Goal: Communication & Community: Answer question/provide support

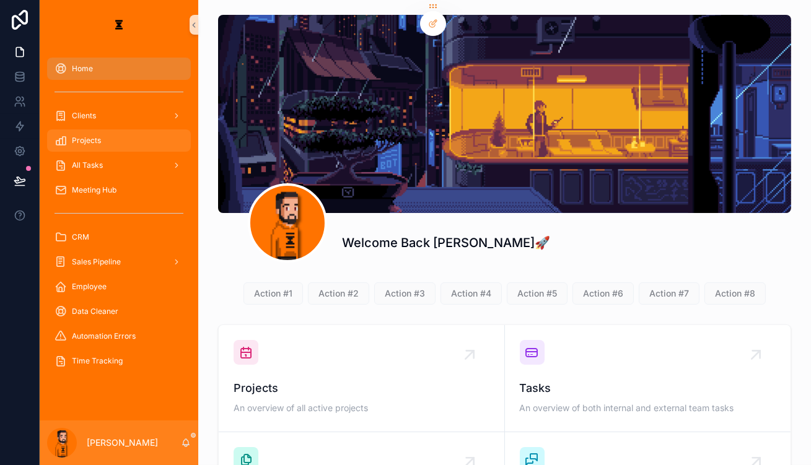
click at [98, 131] on div "Projects" at bounding box center [119, 141] width 129 height 20
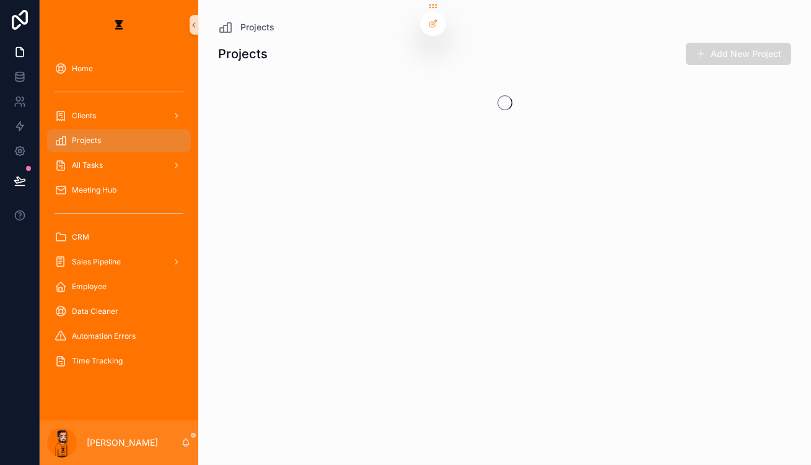
click at [608, 56] on button "Add New Project" at bounding box center [738, 54] width 105 height 22
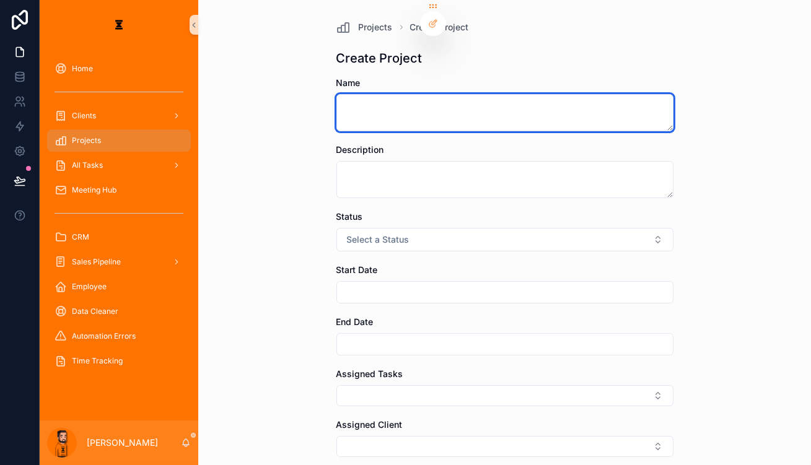
click at [427, 100] on textarea "scrollable content" at bounding box center [504, 112] width 337 height 37
type textarea "**********"
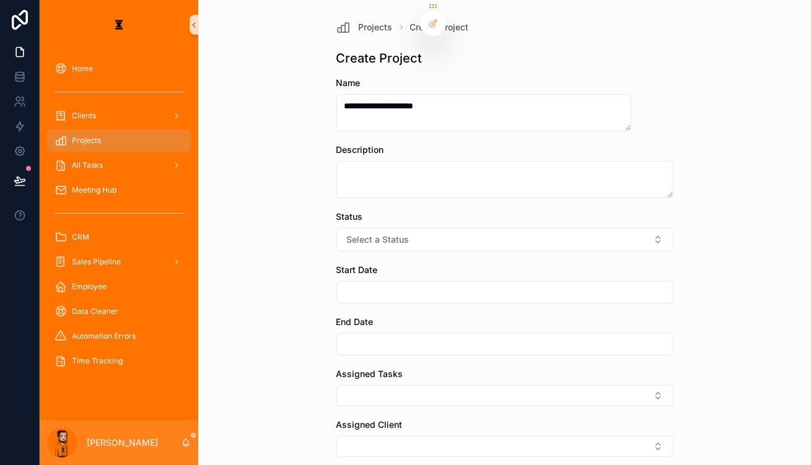
click at [415, 211] on div "Status" at bounding box center [504, 217] width 337 height 12
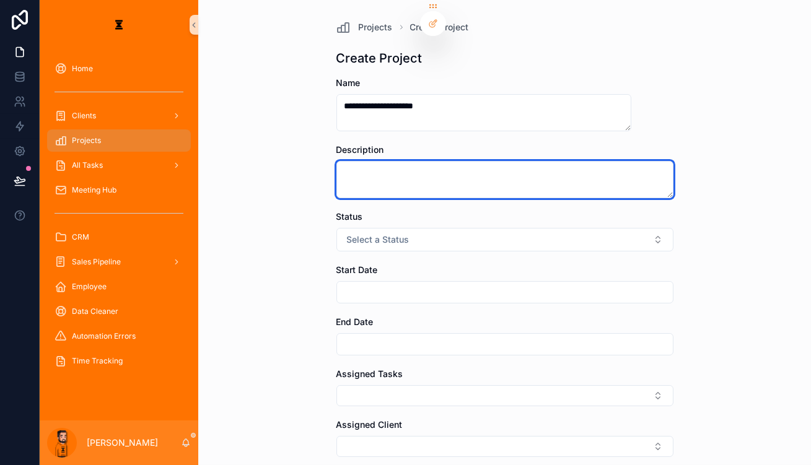
click at [429, 162] on textarea "scrollable content" at bounding box center [504, 179] width 337 height 37
paste textarea "**********"
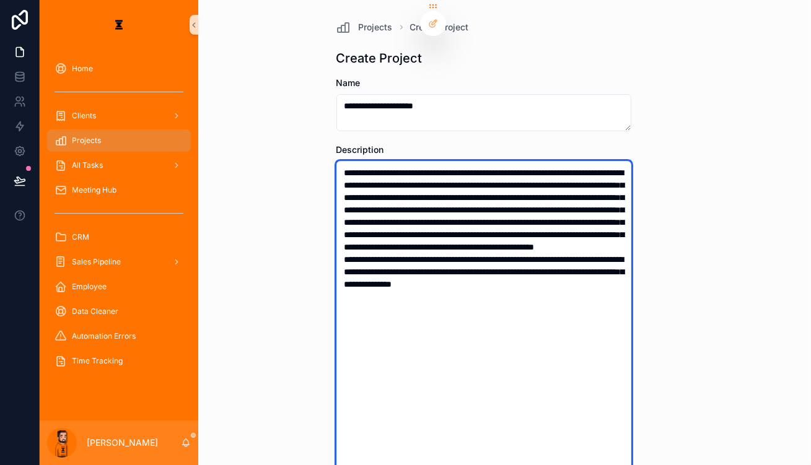
type textarea "**********"
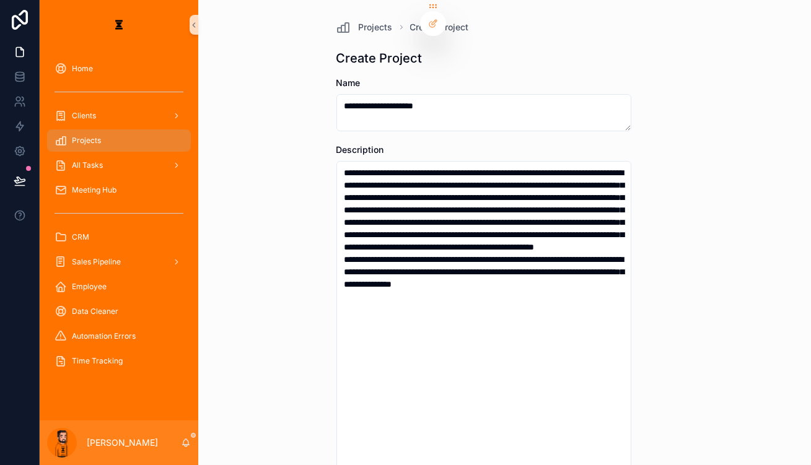
click at [291, 251] on div "**********" at bounding box center [504, 232] width 613 height 465
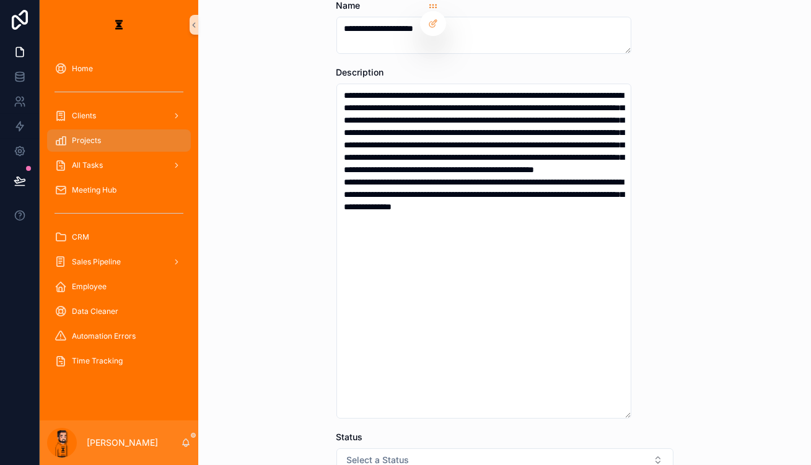
scroll to position [350, 0]
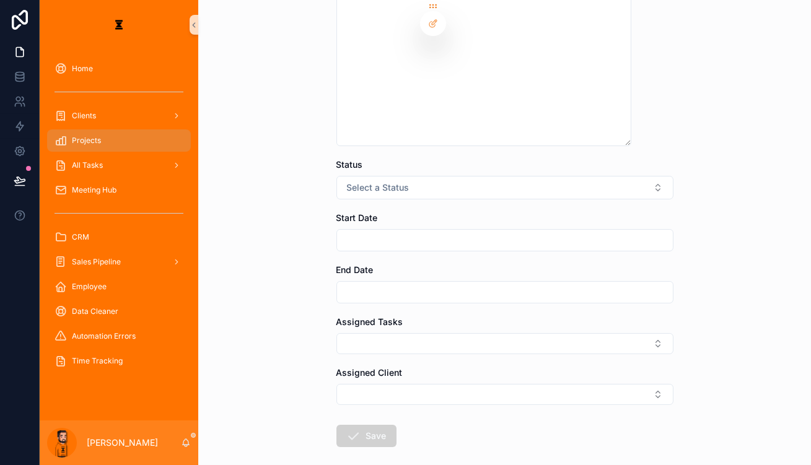
click at [427, 159] on div "Status" at bounding box center [504, 165] width 337 height 12
click at [419, 176] on button "Select a Status" at bounding box center [504, 188] width 337 height 24
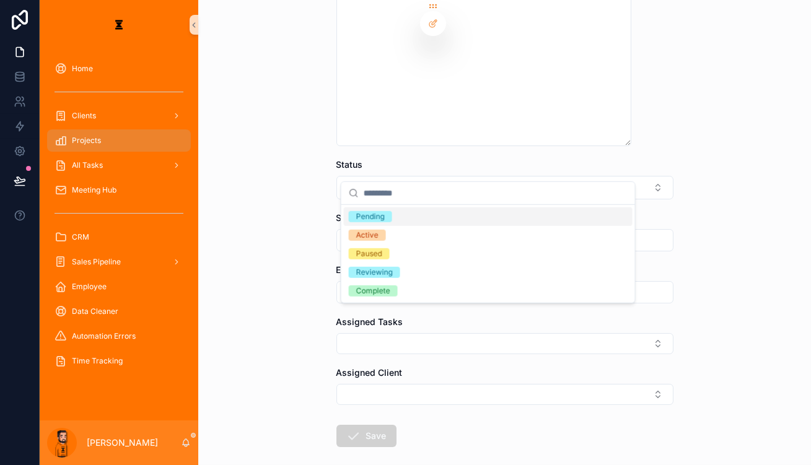
drag, startPoint x: 388, startPoint y: 212, endPoint x: 369, endPoint y: 221, distance: 20.8
click at [388, 212] on div "Pending" at bounding box center [488, 217] width 289 height 19
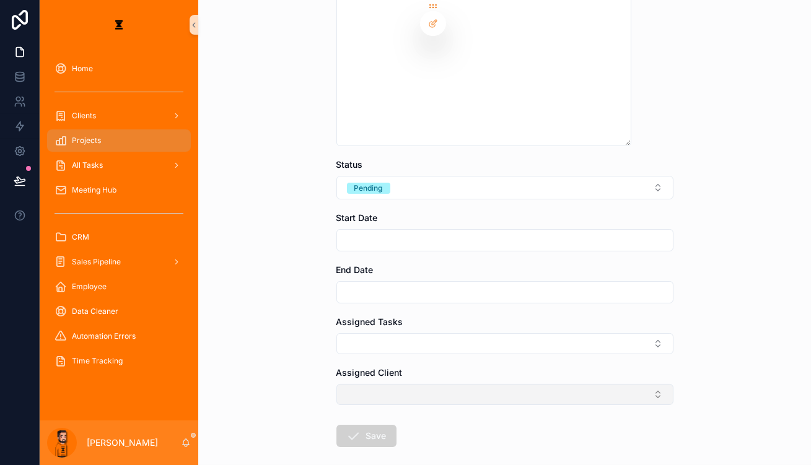
click at [378, 384] on button "Select Button" at bounding box center [504, 394] width 337 height 21
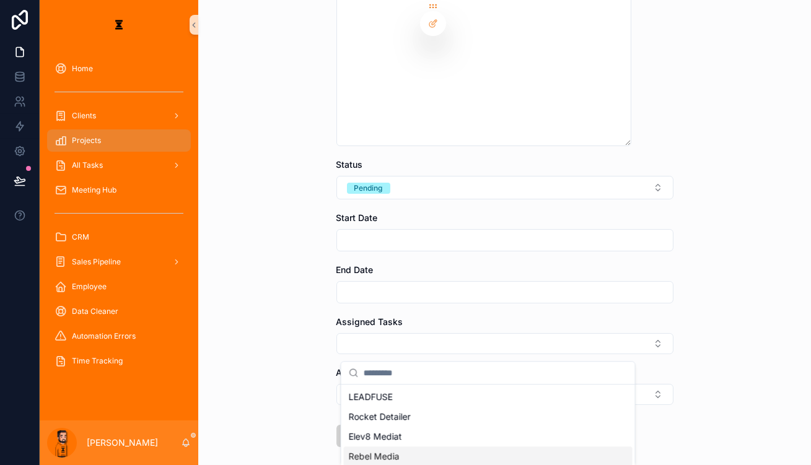
click at [378, 450] on span "Rebel Media" at bounding box center [374, 456] width 51 height 12
drag, startPoint x: 287, startPoint y: 418, endPoint x: 325, endPoint y: 396, distance: 44.1
click at [289, 414] on div "**********" at bounding box center [504, 232] width 613 height 465
click at [368, 427] on button "Save" at bounding box center [366, 438] width 60 height 22
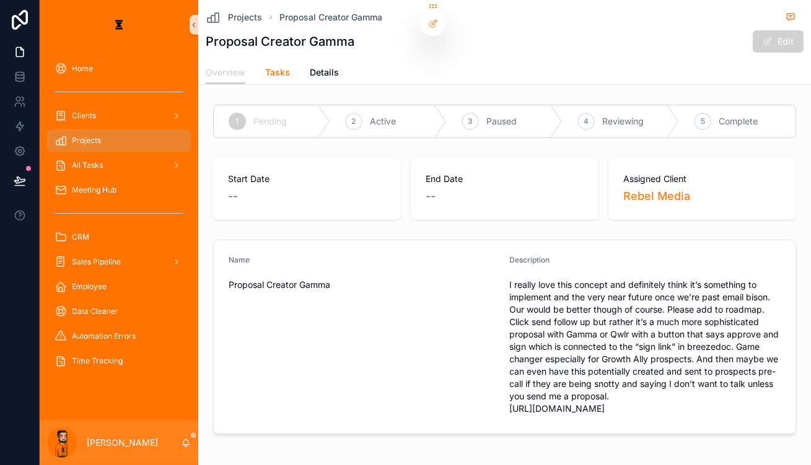
drag, startPoint x: 229, startPoint y: 60, endPoint x: 236, endPoint y: 61, distance: 7.5
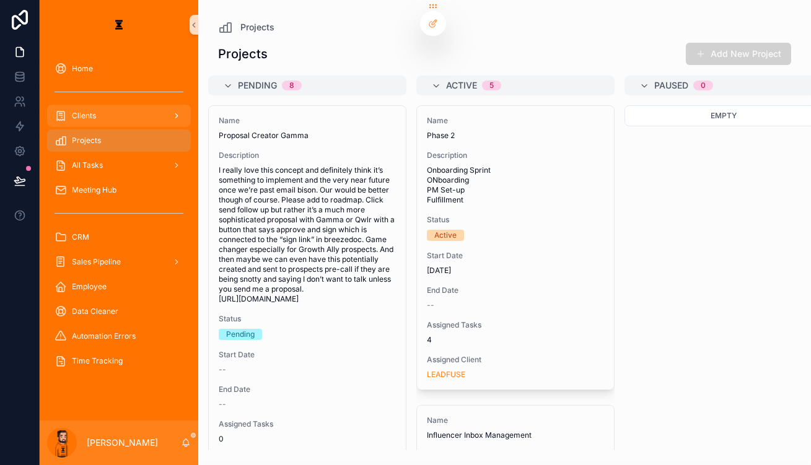
drag, startPoint x: 230, startPoint y: 96, endPoint x: 161, endPoint y: 103, distance: 69.1
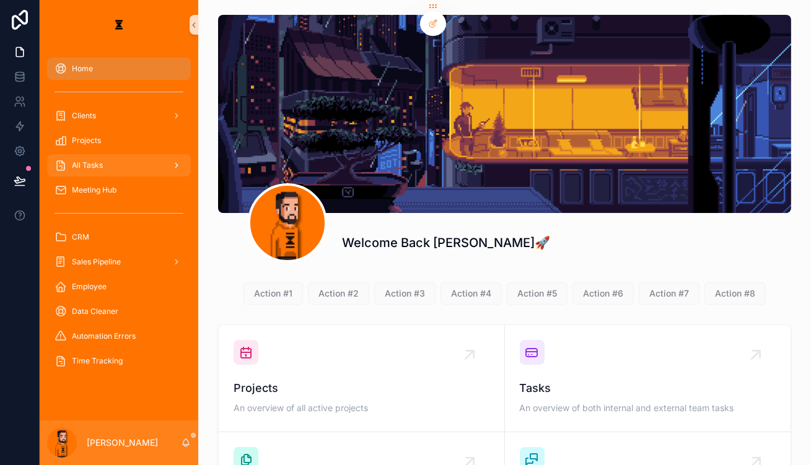
click at [105, 155] on div "All Tasks" at bounding box center [119, 165] width 129 height 20
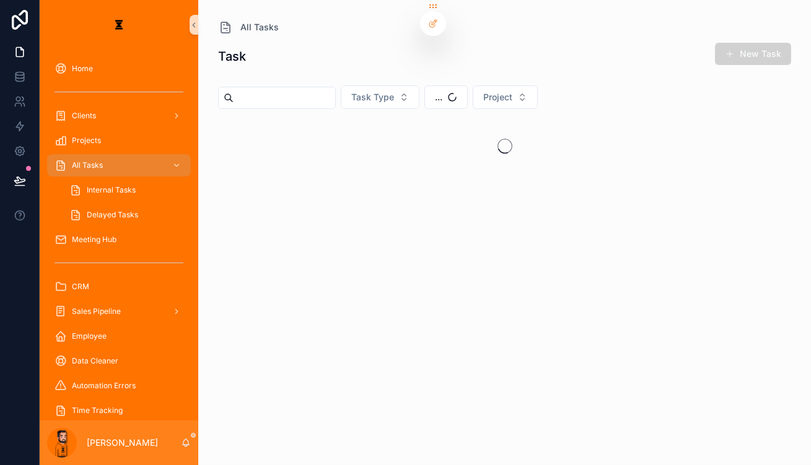
click at [181, 441] on icon "scrollable content" at bounding box center [186, 443] width 10 height 10
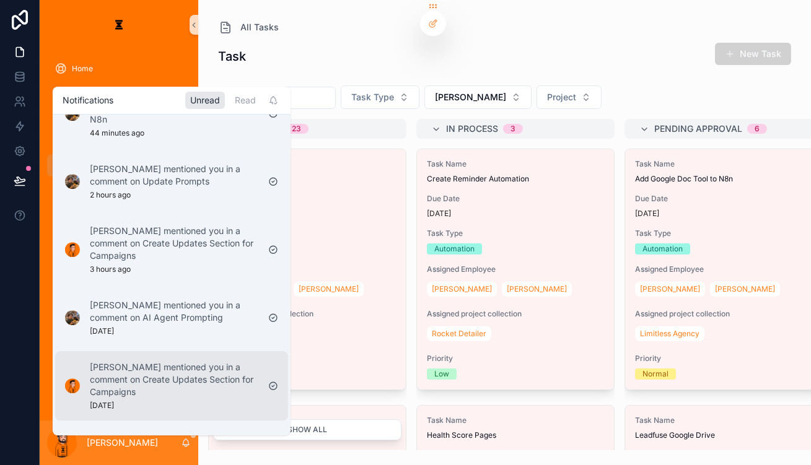
scroll to position [225, 0]
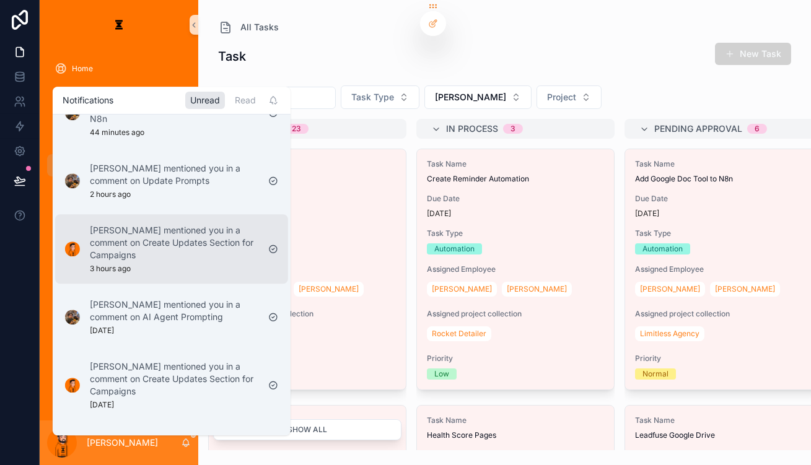
click at [206, 224] on p "[PERSON_NAME] mentioned you in a comment on Create Updates Section for Campaigns" at bounding box center [174, 242] width 168 height 37
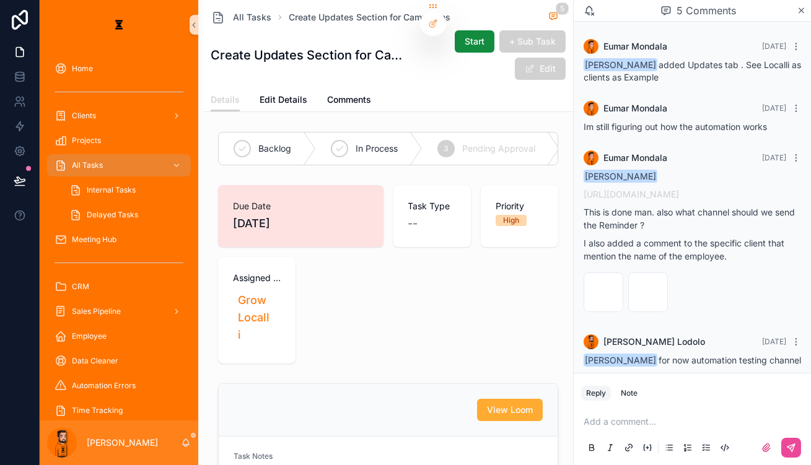
scroll to position [111, 0]
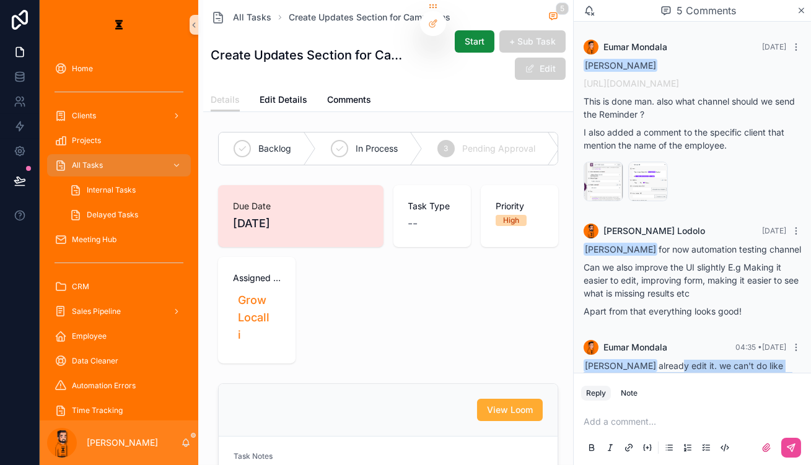
drag, startPoint x: 706, startPoint y: 333, endPoint x: 713, endPoint y: 368, distance: 35.5
click at [608, 368] on div "[PERSON_NAME] 04:35 • [DATE] [PERSON_NAME] already edit it. we can't do like de…" at bounding box center [692, 375] width 232 height 84
drag, startPoint x: 713, startPoint y: 368, endPoint x: 705, endPoint y: 331, distance: 37.4
click at [608, 333] on div "[PERSON_NAME] 04:35 • [DATE] [PERSON_NAME] already edit it. we can't do like de…" at bounding box center [692, 375] width 232 height 84
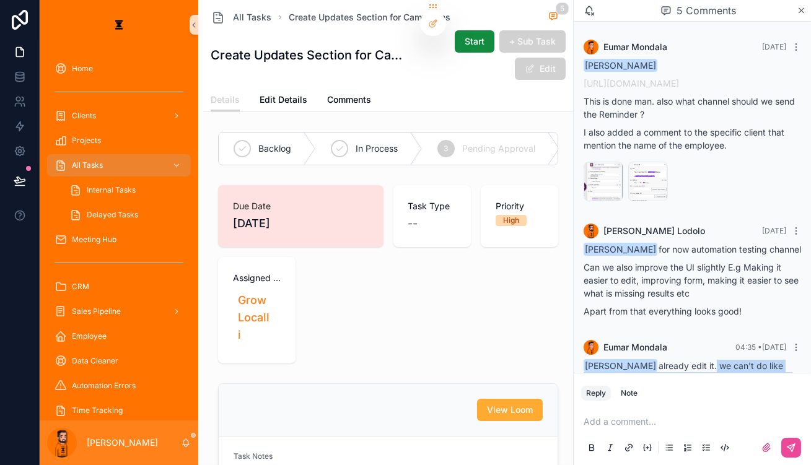
click at [608, 361] on span "[PERSON_NAME] already edit it. we can't do like details for it because we are j…" at bounding box center [686, 385] width 206 height 48
click at [608, 427] on p "scrollable content" at bounding box center [694, 422] width 222 height 12
click at [608, 416] on div "Add a comment..." at bounding box center [692, 434] width 222 height 52
click at [608, 418] on div "Add a comment..." at bounding box center [692, 434] width 222 height 52
click at [608, 428] on p "scrollable content" at bounding box center [694, 422] width 222 height 12
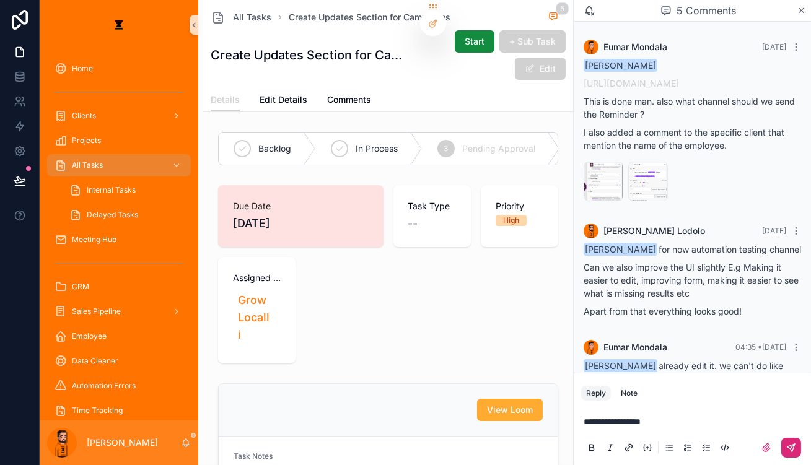
click at [608, 450] on button "scrollable content" at bounding box center [791, 448] width 20 height 20
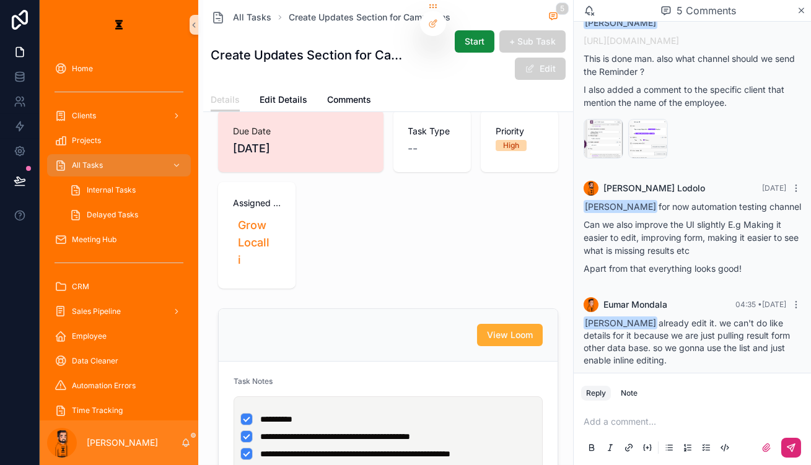
scroll to position [0, 0]
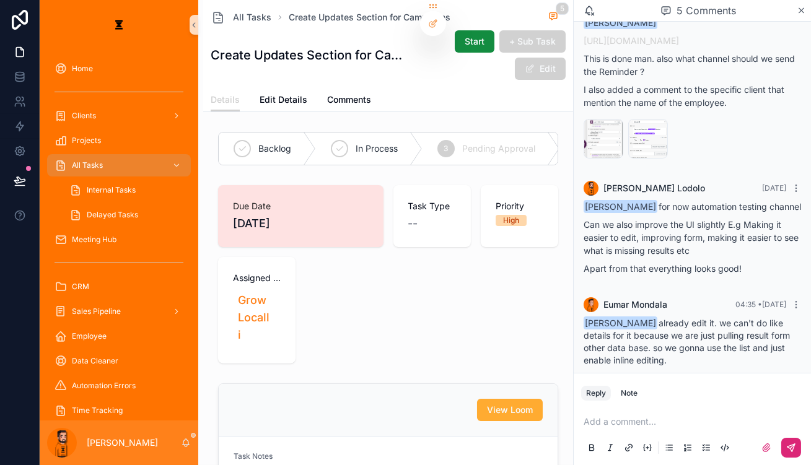
click at [548, 133] on icon "scrollable content" at bounding box center [554, 149] width 12 height 32
click at [560, 133] on div "4 Complete" at bounding box center [611, 149] width 103 height 32
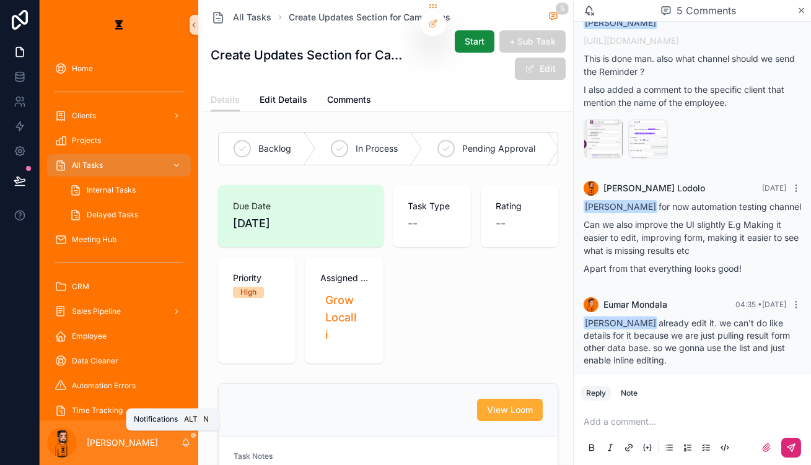
click at [181, 440] on icon "scrollable content" at bounding box center [186, 443] width 10 height 10
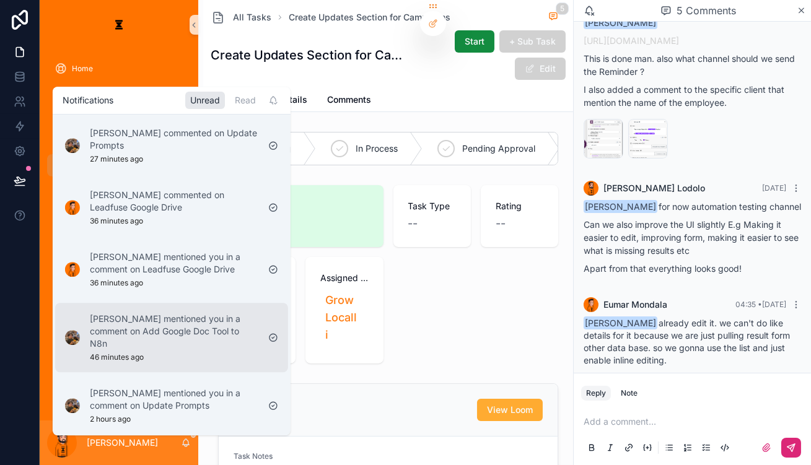
click at [167, 313] on p "[PERSON_NAME] mentioned you in a comment on Add Google Doc Tool to N8n" at bounding box center [174, 331] width 168 height 37
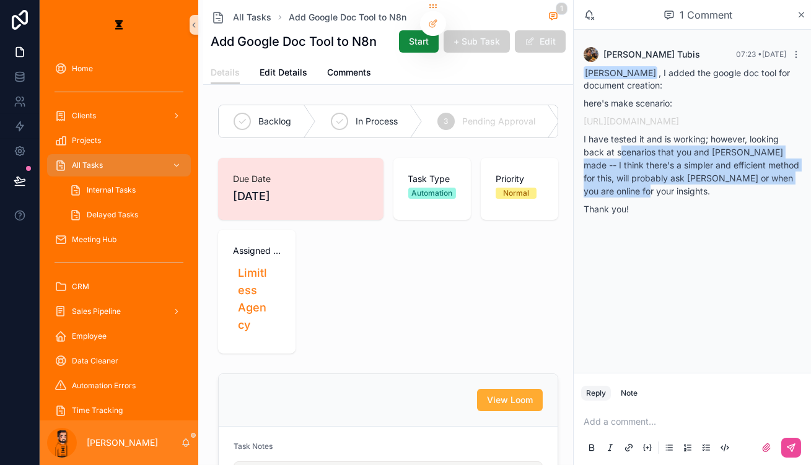
drag, startPoint x: 647, startPoint y: 142, endPoint x: 755, endPoint y: 180, distance: 114.6
click at [608, 180] on p "I have tested it and is working; however, looking back at scenarios that you an…" at bounding box center [691, 165] width 217 height 65
click at [608, 116] on link "[URL][DOMAIN_NAME]" at bounding box center [630, 121] width 95 height 11
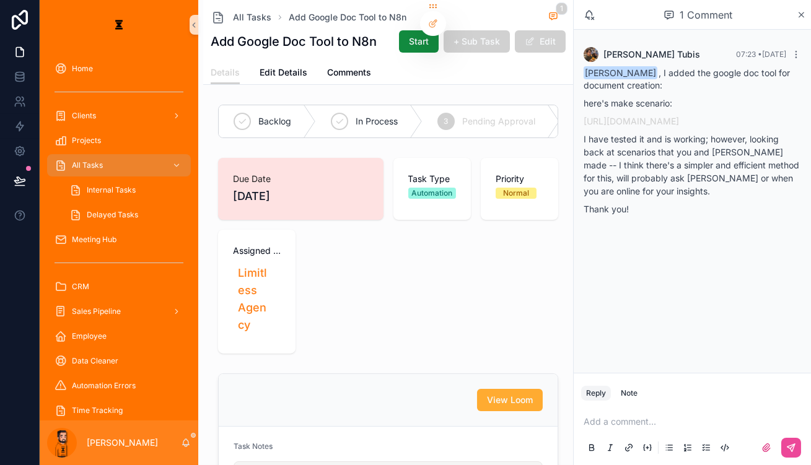
click at [608, 428] on p "scrollable content" at bounding box center [694, 422] width 222 height 12
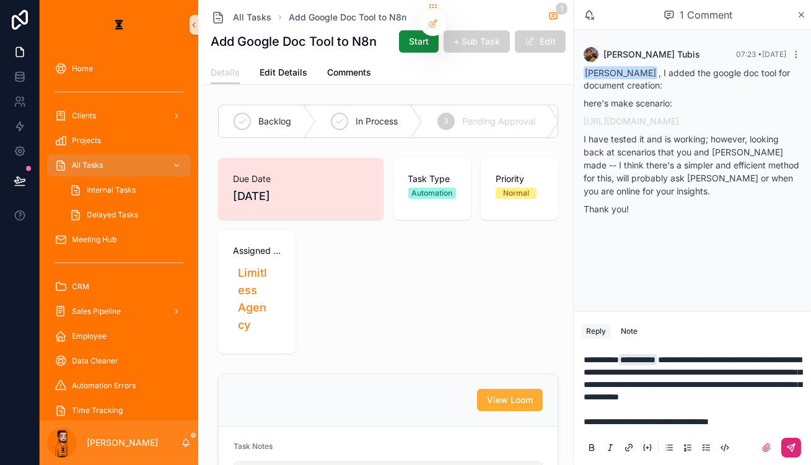
click at [608, 451] on icon "scrollable content" at bounding box center [791, 448] width 10 height 10
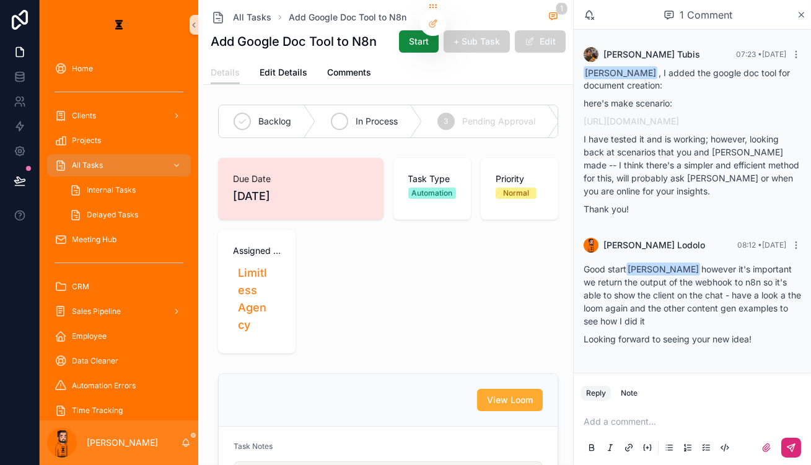
click at [334, 116] on icon "scrollable content" at bounding box center [339, 121] width 10 height 10
click at [181, 445] on icon "scrollable content" at bounding box center [186, 443] width 10 height 10
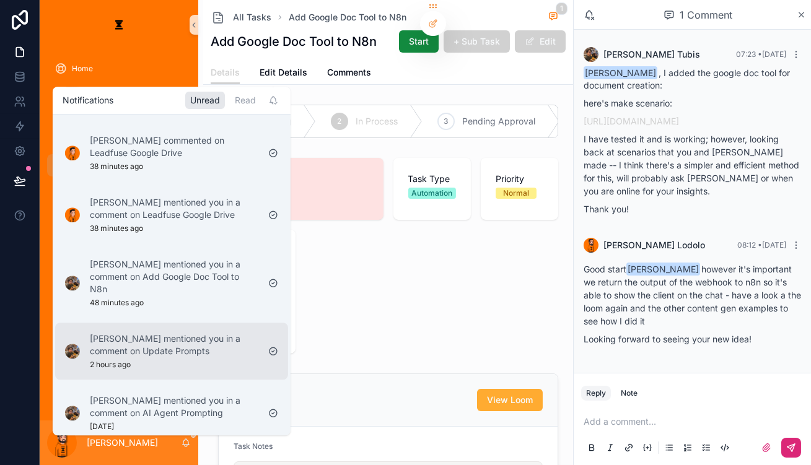
scroll to position [56, 0]
click at [201, 329] on div "[PERSON_NAME] mentioned you in a comment on Update Prompts 2 hours ago" at bounding box center [161, 349] width 203 height 47
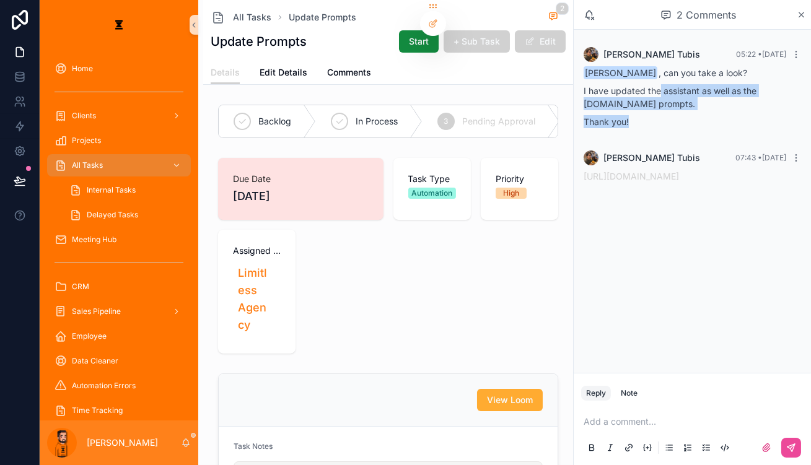
drag, startPoint x: 686, startPoint y: 86, endPoint x: 687, endPoint y: 99, distance: 13.0
click at [608, 99] on div "[PERSON_NAME] , can you take a look? I have updated the assistant as well as th…" at bounding box center [691, 97] width 217 height 61
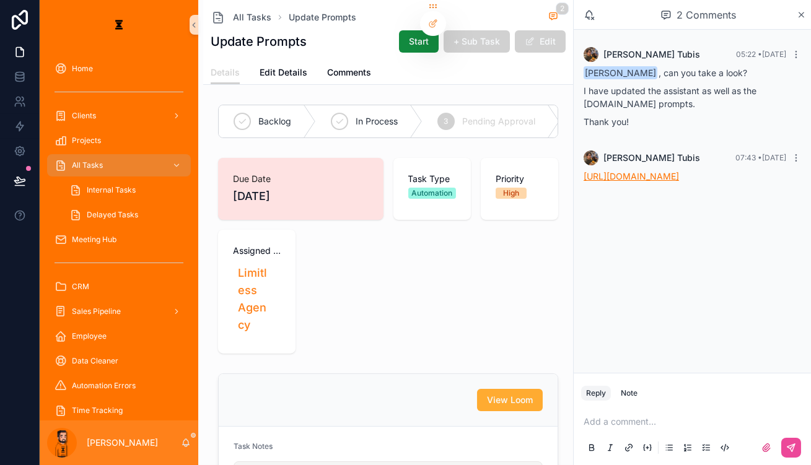
click at [608, 171] on link "[URL][DOMAIN_NAME]" at bounding box center [630, 176] width 95 height 11
click at [608, 433] on div "Add a comment..." at bounding box center [692, 434] width 222 height 52
click at [608, 431] on div "Add a comment..." at bounding box center [692, 434] width 222 height 52
click at [608, 428] on p "scrollable content" at bounding box center [694, 422] width 222 height 12
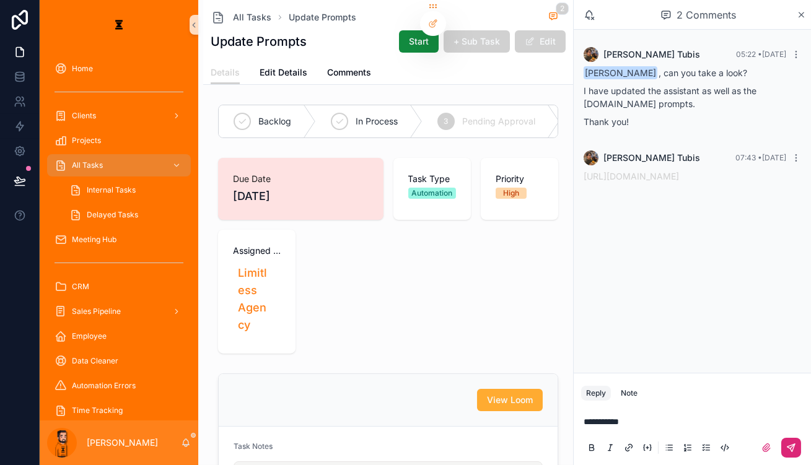
click at [608, 448] on button "scrollable content" at bounding box center [791, 448] width 20 height 20
click at [600, 115] on span "Complete" at bounding box center [619, 121] width 39 height 12
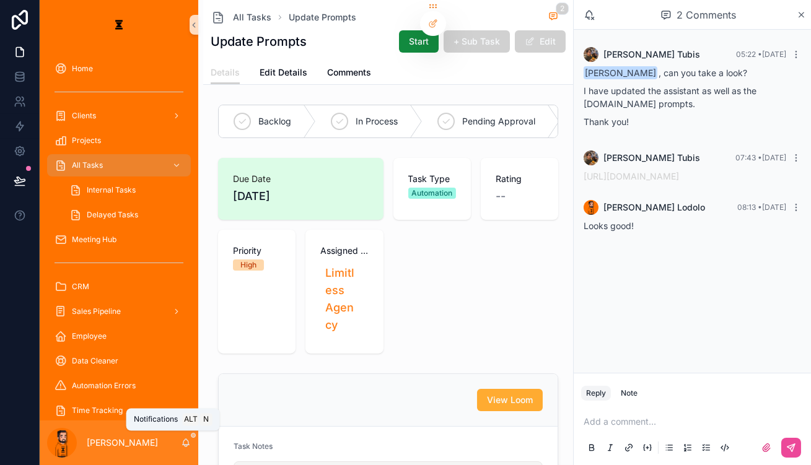
click at [181, 447] on icon "scrollable content" at bounding box center [186, 443] width 10 height 10
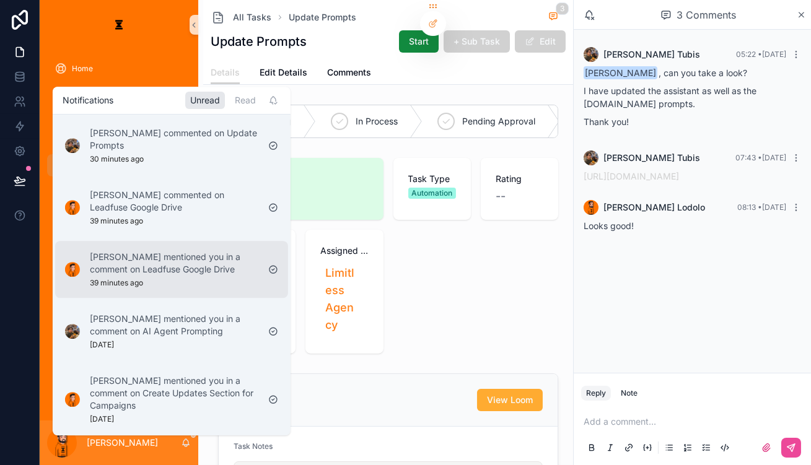
click at [204, 256] on div "[PERSON_NAME] mentioned you in a comment on Leadfuse Google Drive 39 minutes ago" at bounding box center [174, 269] width 168 height 37
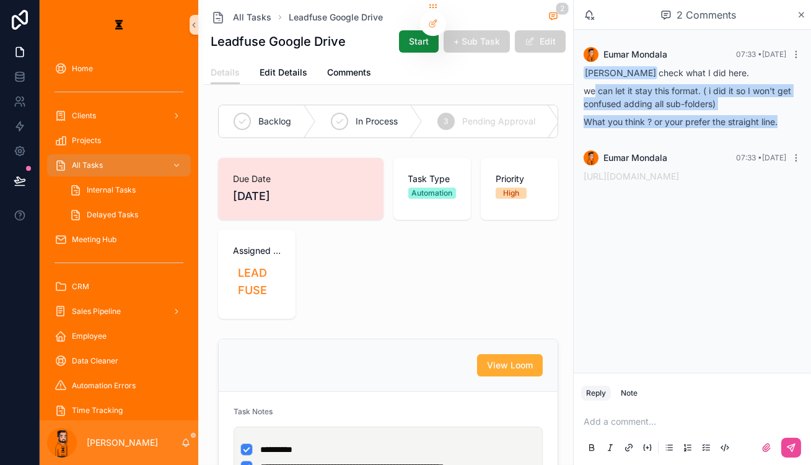
drag, startPoint x: 623, startPoint y: 78, endPoint x: 782, endPoint y: 108, distance: 162.7
click at [608, 108] on div "[PERSON_NAME] check what I did here. we can let it stay this format. ( i did it…" at bounding box center [691, 97] width 217 height 61
click at [608, 171] on link "[URL][DOMAIN_NAME]" at bounding box center [630, 176] width 95 height 11
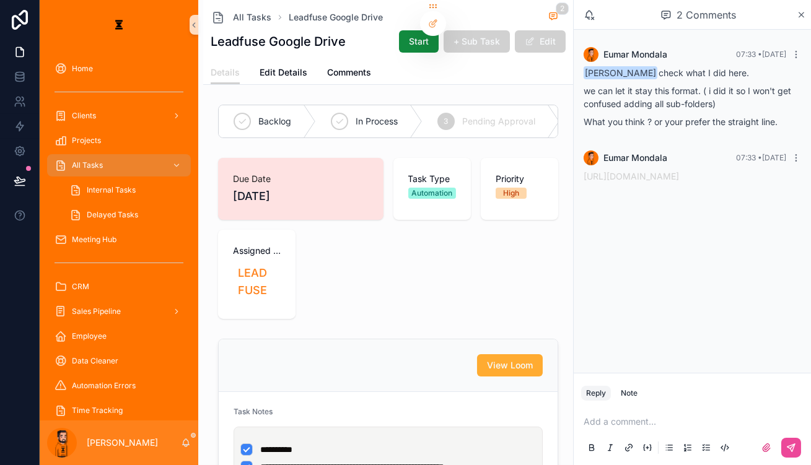
click at [608, 418] on div "Add a comment..." at bounding box center [692, 434] width 222 height 52
click at [608, 421] on p "scrollable content" at bounding box center [694, 422] width 222 height 12
click at [608, 427] on p "**********" at bounding box center [694, 422] width 222 height 12
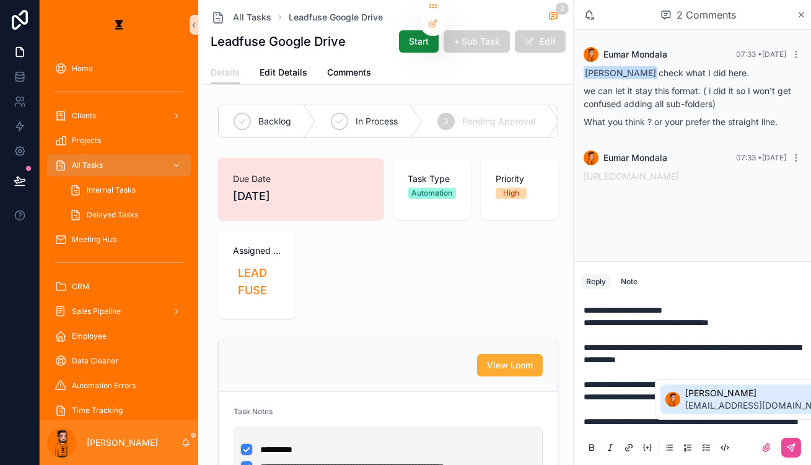
click at [608, 398] on span "[PERSON_NAME]" at bounding box center [759, 393] width 149 height 12
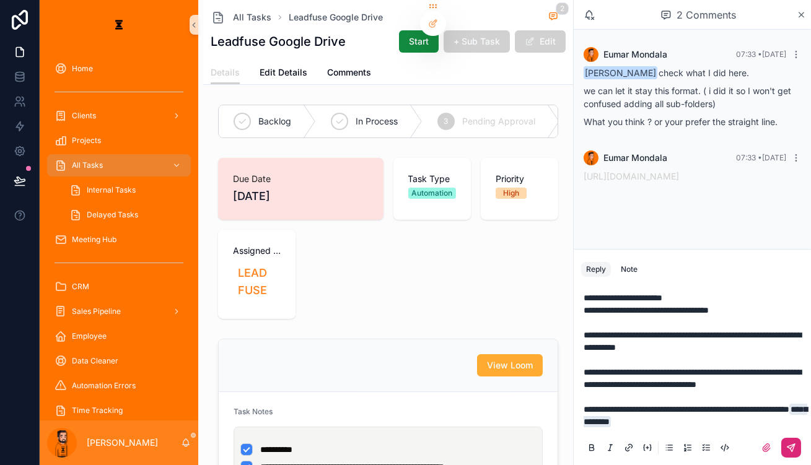
click at [608, 449] on icon "scrollable content" at bounding box center [791, 448] width 10 height 10
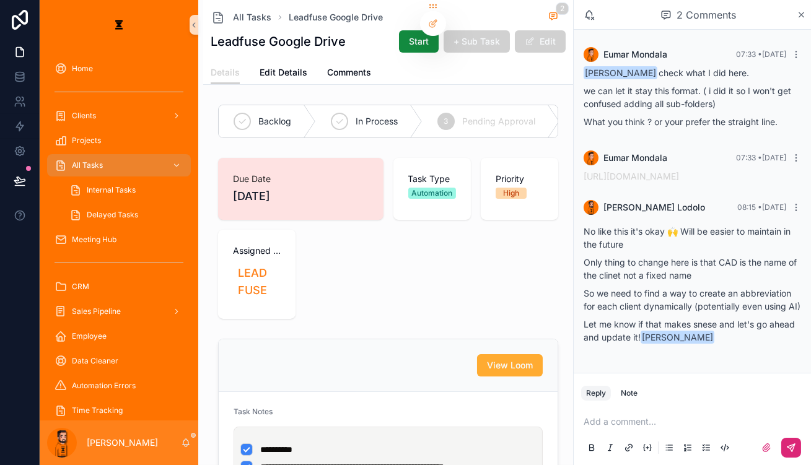
click at [364, 35] on div "Leadfuse Google Drive Start + Sub Task Edit" at bounding box center [388, 42] width 355 height 24
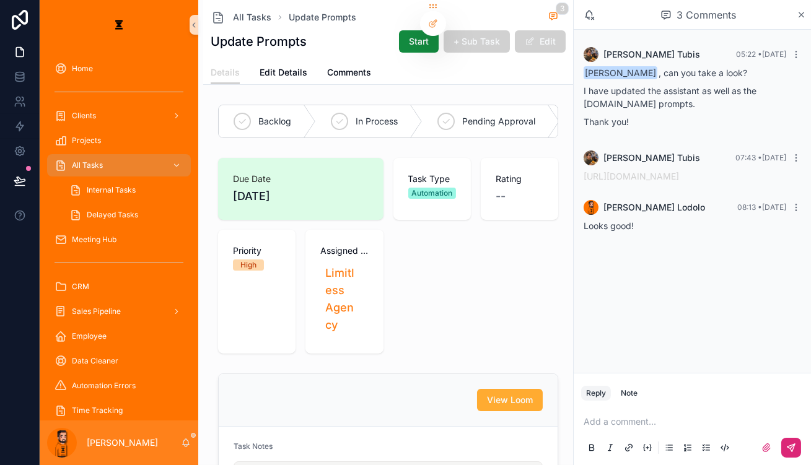
click at [170, 443] on div "[PERSON_NAME]" at bounding box center [119, 443] width 159 height 45
click at [167, 444] on div "[PERSON_NAME]" at bounding box center [119, 443] width 159 height 45
click at [181, 445] on icon "scrollable content" at bounding box center [186, 443] width 10 height 10
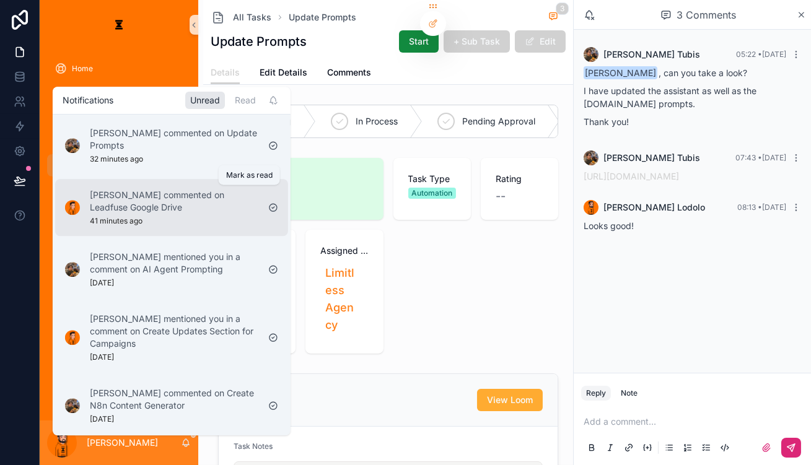
click at [268, 203] on icon "scrollable content" at bounding box center [273, 208] width 10 height 10
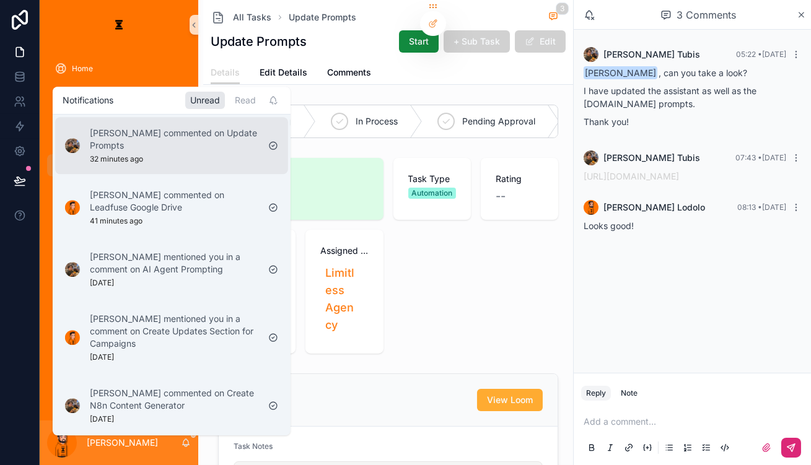
click at [182, 141] on p "[PERSON_NAME] commented on Update Prompts" at bounding box center [174, 139] width 168 height 25
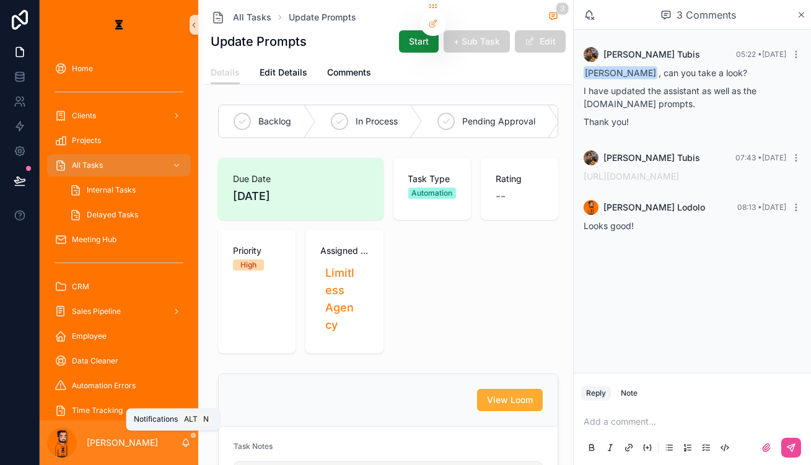
click at [183, 442] on icon "scrollable content" at bounding box center [186, 442] width 7 height 6
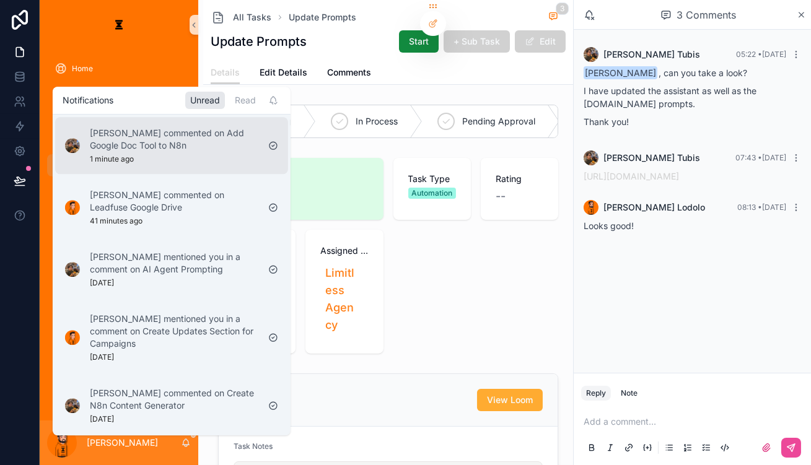
click at [212, 131] on p "[PERSON_NAME] commented on Add Google Doc Tool to N8n" at bounding box center [174, 139] width 168 height 25
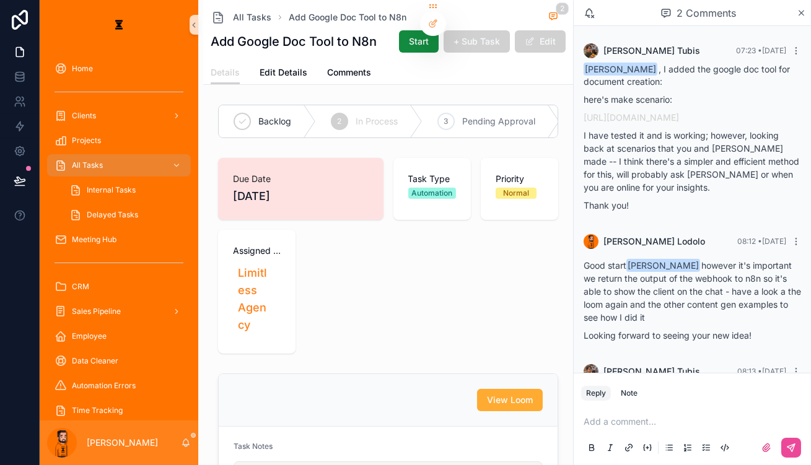
click at [90, 153] on div "All Tasks Internal Tasks Delayed Tasks" at bounding box center [119, 190] width 159 height 74
click at [91, 154] on link "All Tasks" at bounding box center [119, 165] width 144 height 22
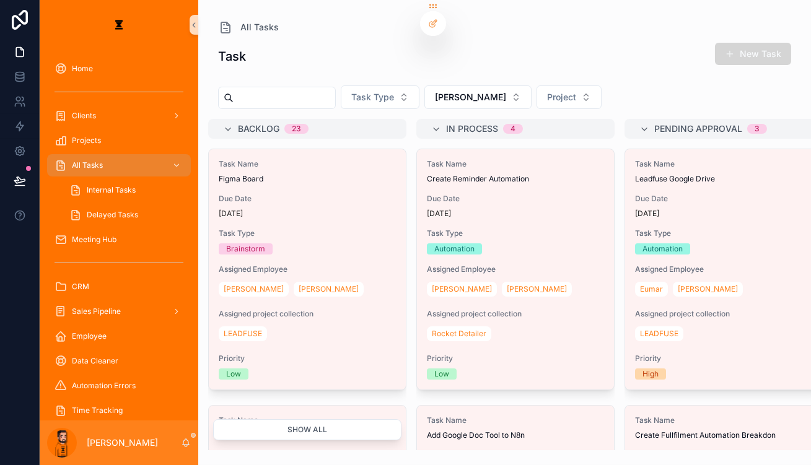
click at [608, 49] on span "scrollable content" at bounding box center [730, 54] width 10 height 10
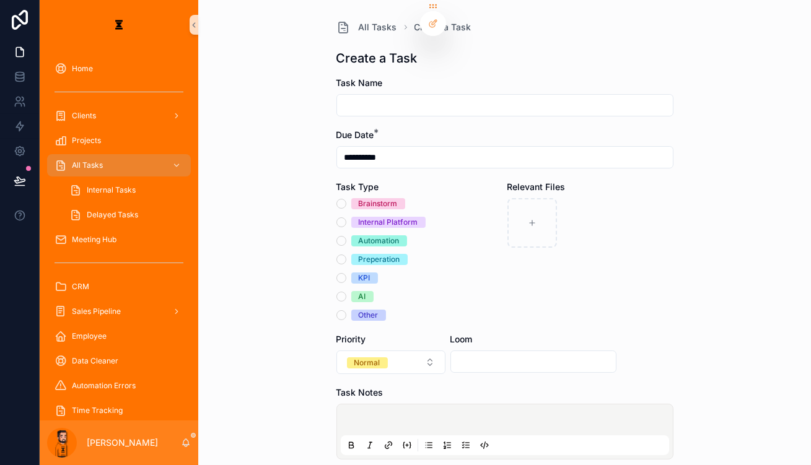
click at [450, 82] on div "Task Name" at bounding box center [504, 97] width 337 height 40
click at [452, 97] on input "scrollable content" at bounding box center [505, 105] width 336 height 17
type input "**********"
click at [380, 181] on div "Task Type Brainstorm Internal Platform Automation Preperation KPI AI Other" at bounding box center [419, 251] width 166 height 140
click at [369, 217] on div "Internal Platform" at bounding box center [388, 222] width 59 height 11
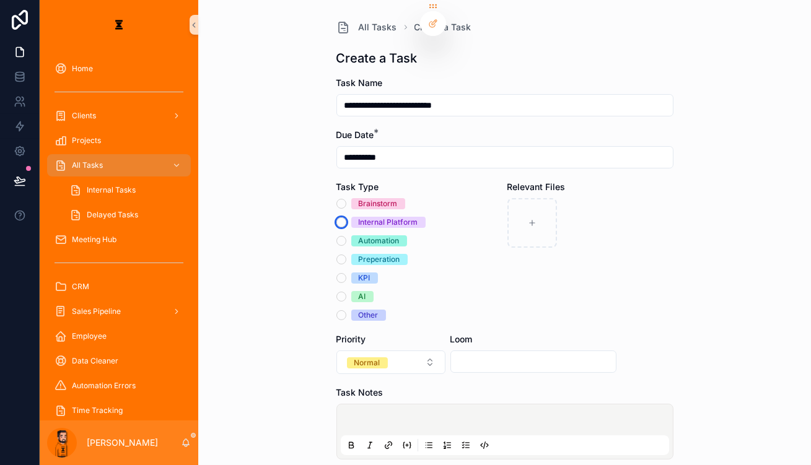
click at [346, 217] on button "Internal Platform" at bounding box center [341, 222] width 10 height 10
click at [374, 206] on div "Brainstorm Internal Platform Automation Preperation KPI AI Other" at bounding box center [419, 259] width 166 height 123
click at [377, 235] on div "Automation" at bounding box center [379, 240] width 41 height 11
click at [346, 236] on button "Automation" at bounding box center [341, 241] width 10 height 10
click at [395, 351] on button "Normal" at bounding box center [390, 363] width 109 height 24
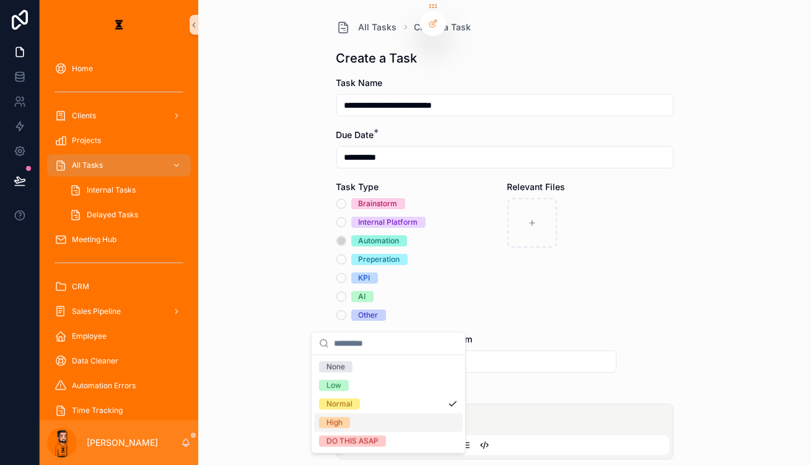
click at [340, 417] on div "High" at bounding box center [388, 422] width 149 height 19
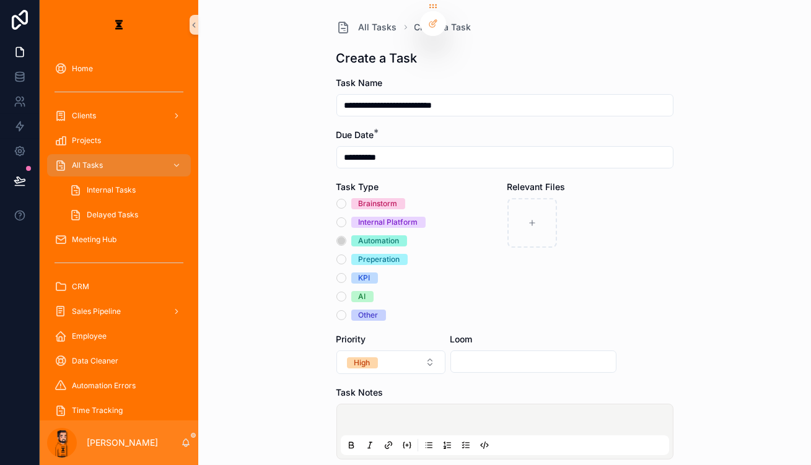
drag, startPoint x: 340, startPoint y: 417, endPoint x: 282, endPoint y: 406, distance: 58.6
click at [282, 406] on div "**********" at bounding box center [504, 232] width 613 height 465
drag, startPoint x: 396, startPoint y: 359, endPoint x: 398, endPoint y: 369, distance: 10.2
click at [396, 408] on div "scrollable content" at bounding box center [505, 431] width 328 height 47
click at [400, 416] on p "scrollable content" at bounding box center [507, 422] width 328 height 12
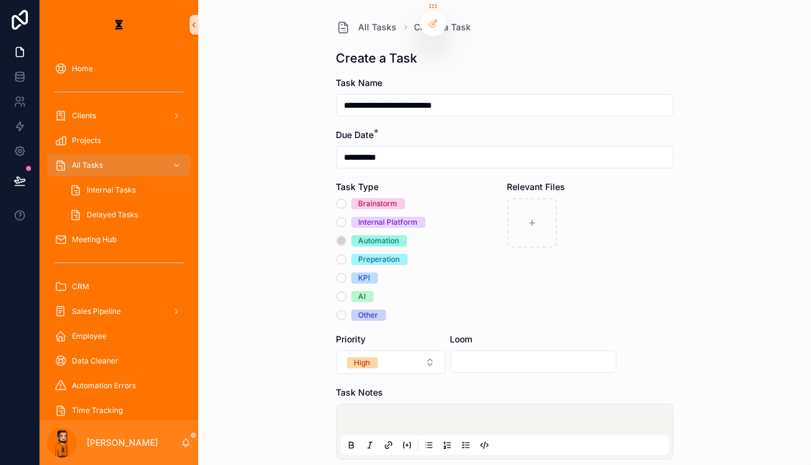
click at [465, 438] on button "scrollable content" at bounding box center [465, 445] width 15 height 15
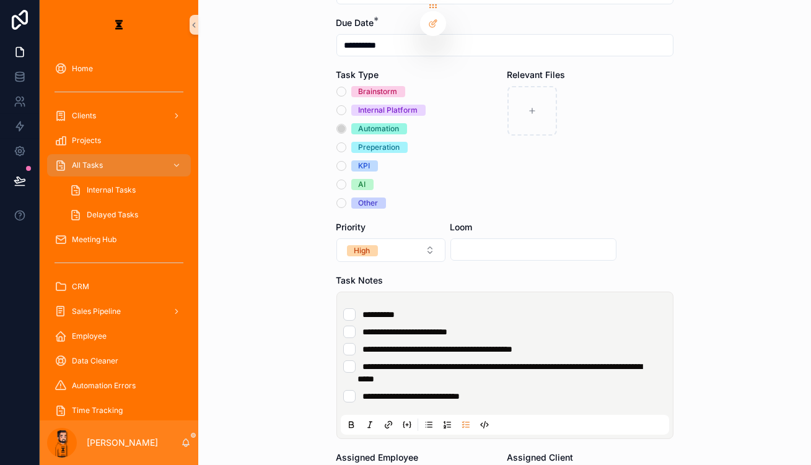
click at [422, 452] on div "Assigned Employee" at bounding box center [419, 458] width 166 height 12
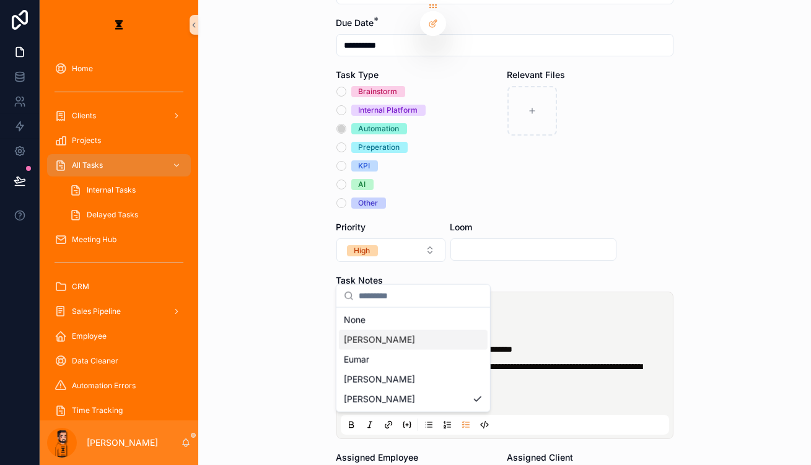
click at [415, 330] on div "[PERSON_NAME]" at bounding box center [413, 340] width 149 height 20
click at [608, 381] on form "**********" at bounding box center [504, 325] width 337 height 721
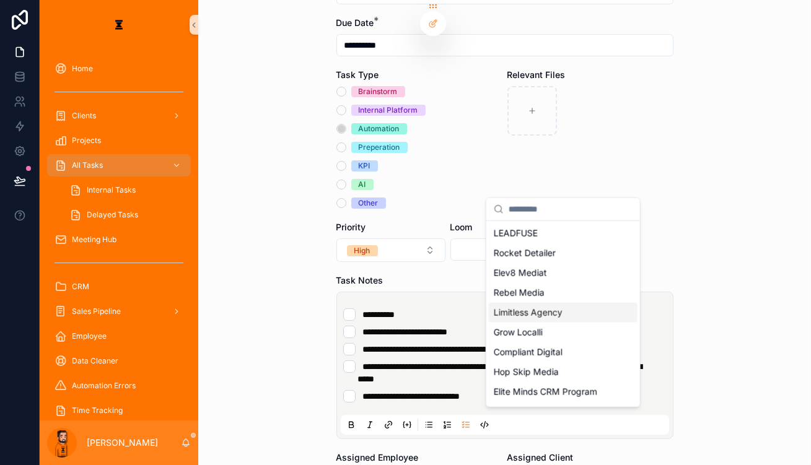
click at [542, 307] on span "Limitless Agency" at bounding box center [528, 313] width 69 height 12
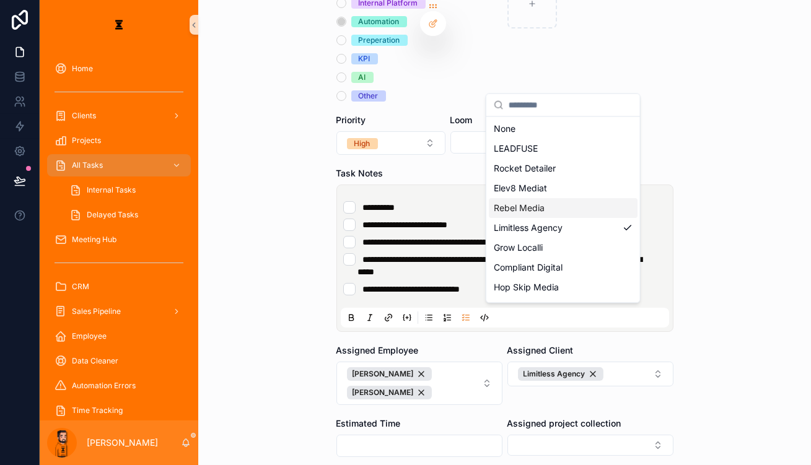
scroll to position [220, 0]
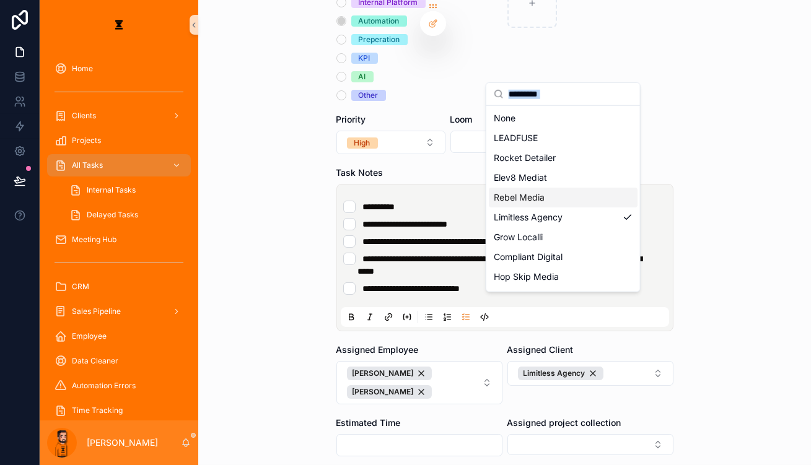
drag, startPoint x: 634, startPoint y: 342, endPoint x: 614, endPoint y: 343, distance: 19.8
click at [608, 342] on div "**********" at bounding box center [425, 232] width 771 height 465
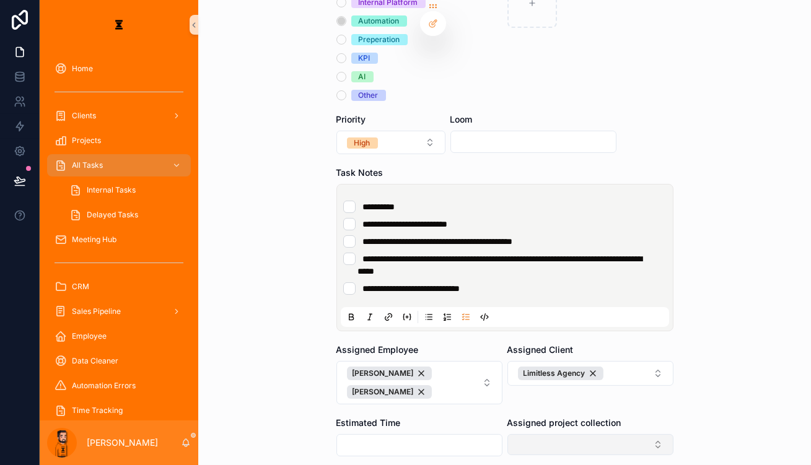
click at [608, 434] on button "Select Button" at bounding box center [590, 444] width 166 height 21
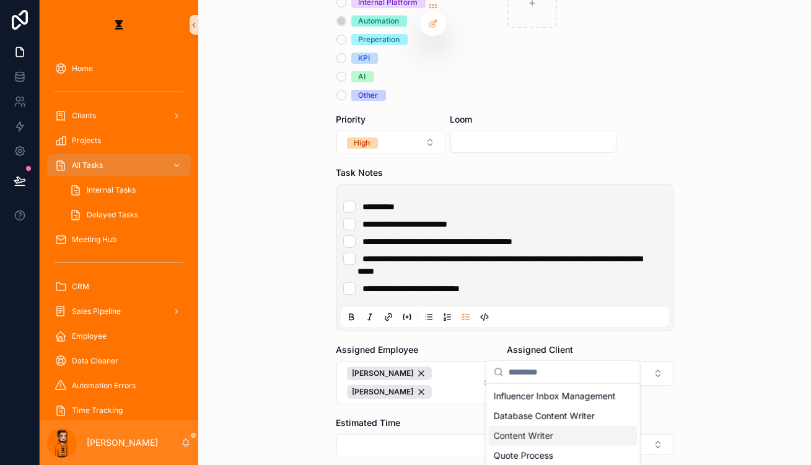
click at [551, 426] on div "Content Writer" at bounding box center [563, 436] width 149 height 20
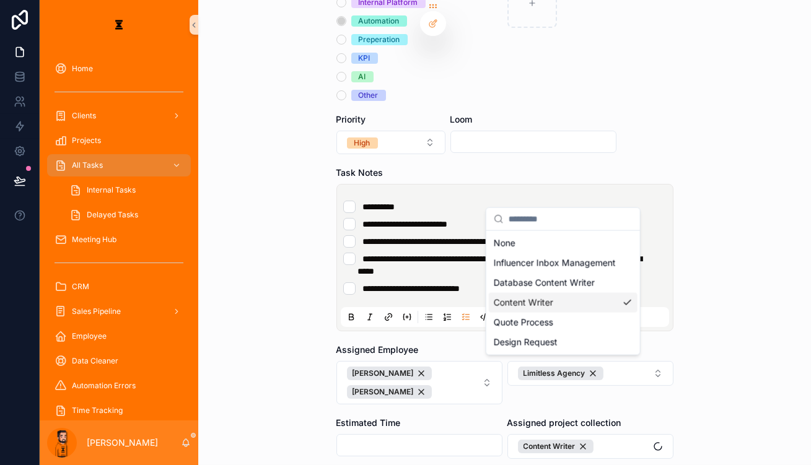
click at [460, 409] on form "**********" at bounding box center [504, 218] width 337 height 723
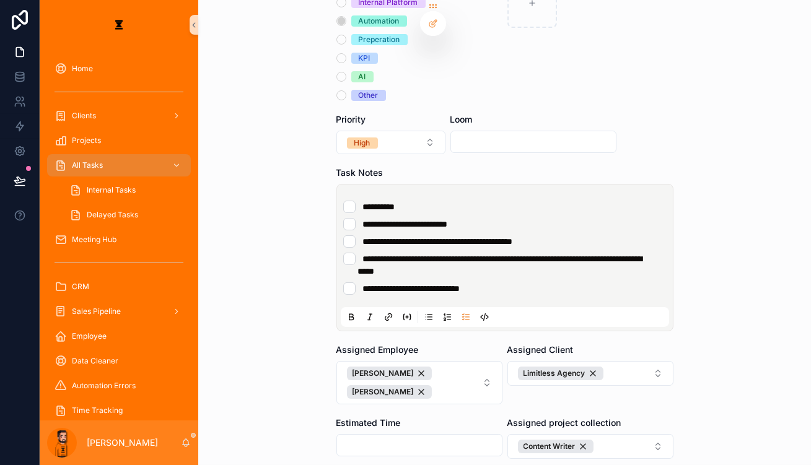
click at [540, 282] on li "**********" at bounding box center [504, 288] width 323 height 12
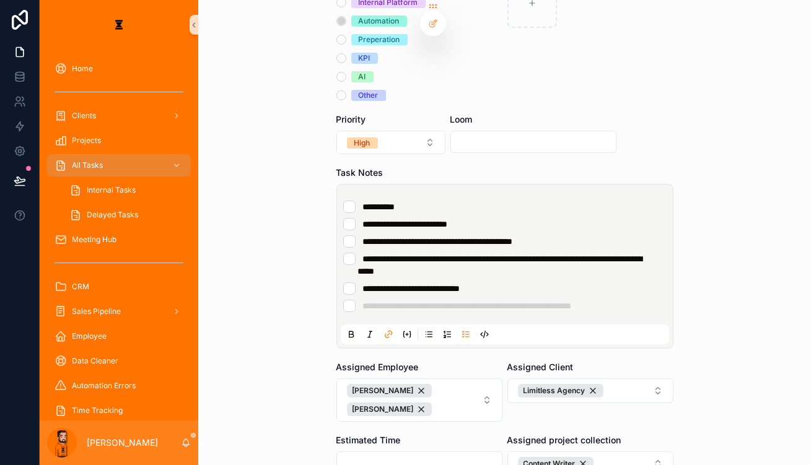
click at [485, 133] on input "scrollable content" at bounding box center [533, 141] width 165 height 17
paste input "**********"
type input "**********"
click at [608, 274] on div "**********" at bounding box center [504, 232] width 613 height 465
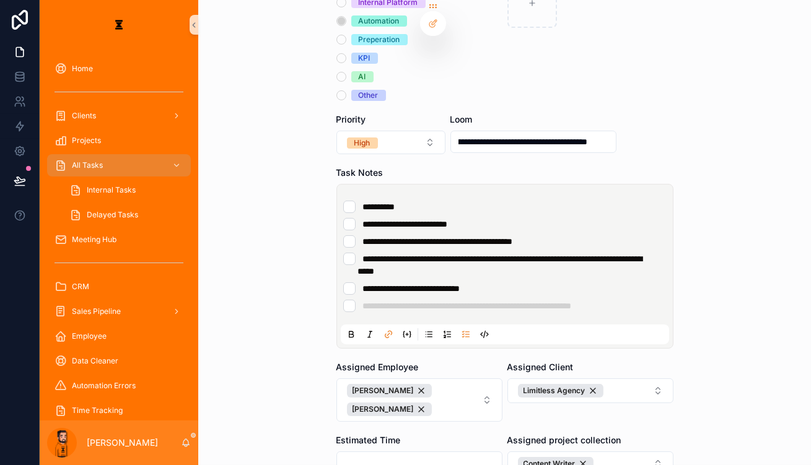
scroll to position [0, 0]
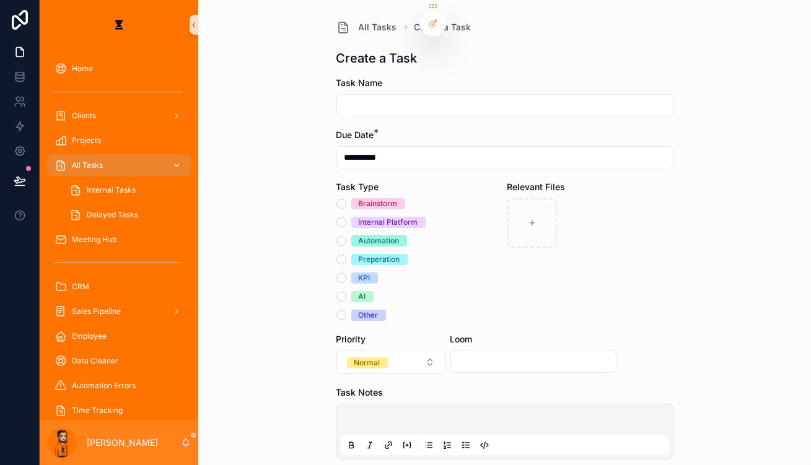
click at [102, 154] on link "All Tasks" at bounding box center [119, 165] width 144 height 22
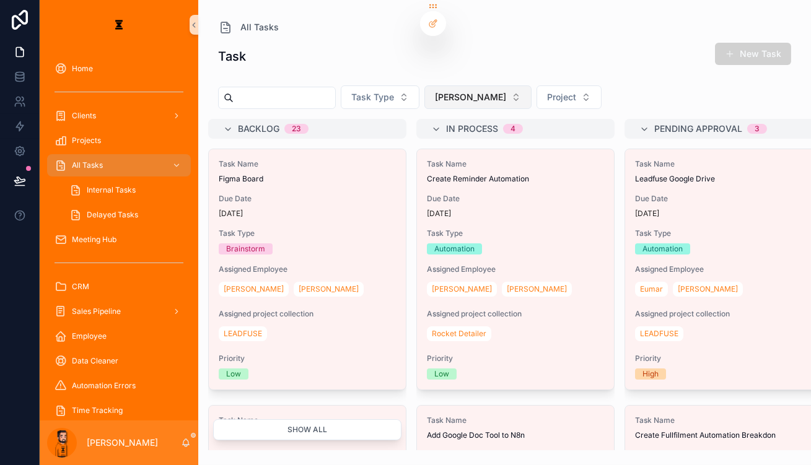
click at [435, 91] on span "[PERSON_NAME]" at bounding box center [470, 97] width 71 height 12
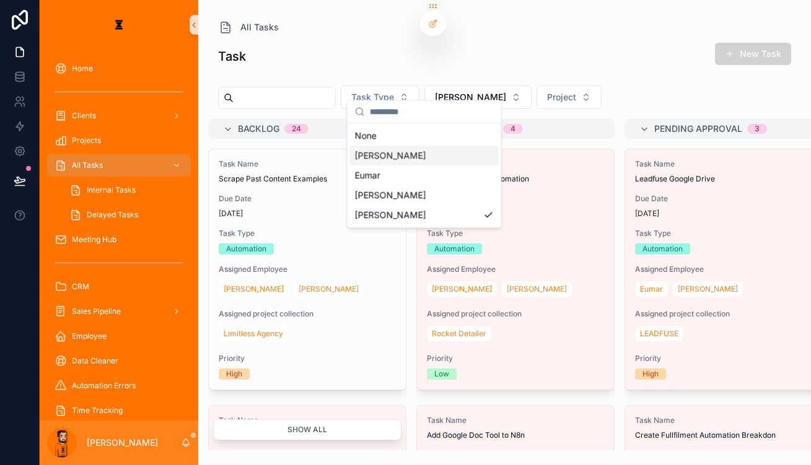
click at [402, 150] on div "[PERSON_NAME]" at bounding box center [424, 156] width 149 height 20
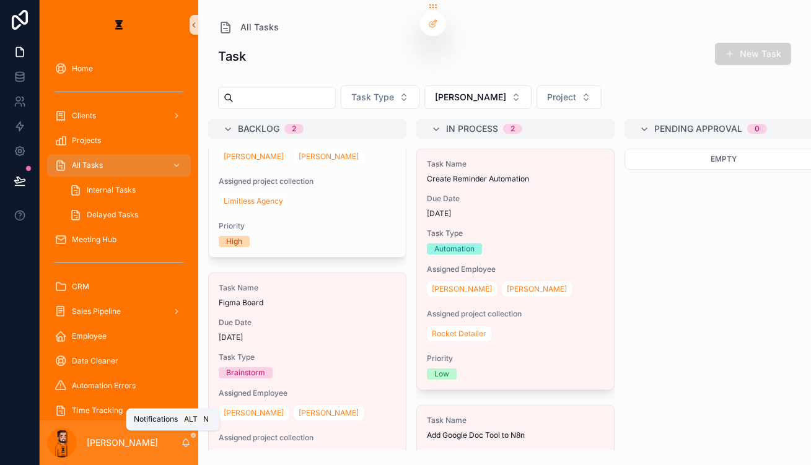
click at [191, 438] on span "scrollable content" at bounding box center [193, 435] width 5 height 5
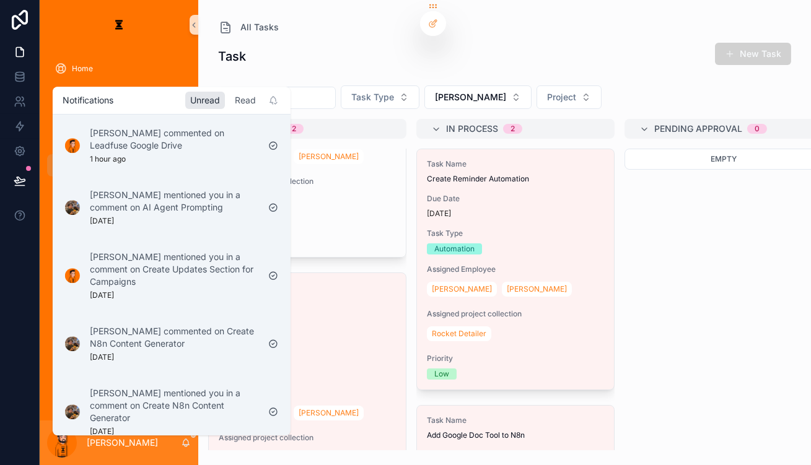
click at [230, 101] on div "Read" at bounding box center [245, 100] width 31 height 17
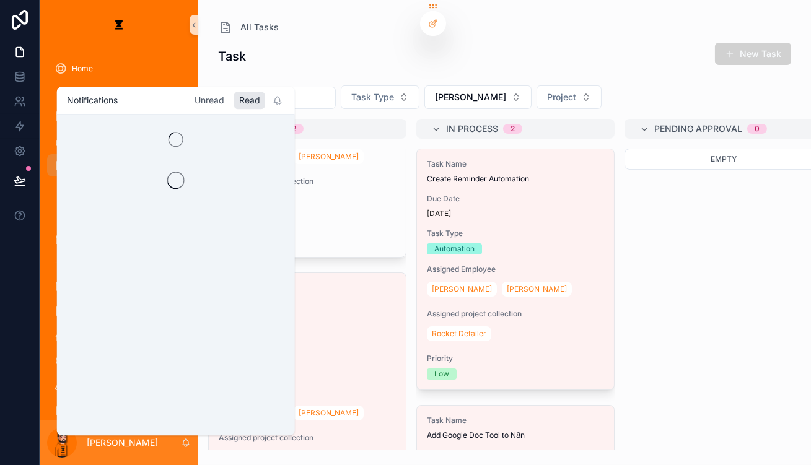
click at [197, 99] on div "Unread" at bounding box center [210, 100] width 40 height 17
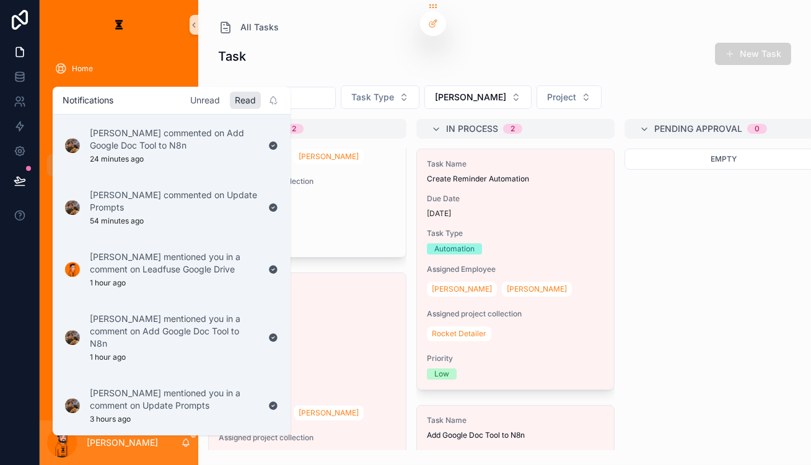
click at [185, 98] on div "Unread" at bounding box center [205, 100] width 40 height 17
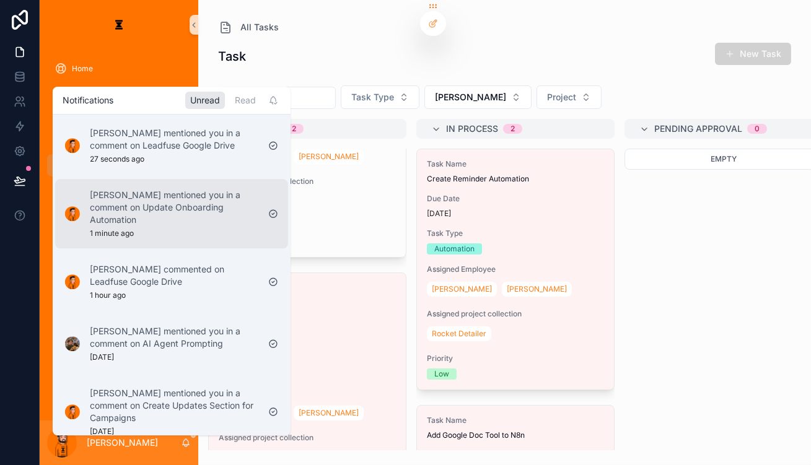
click at [182, 208] on p "[PERSON_NAME] mentioned you in a comment on Update Onboarding Automation" at bounding box center [174, 207] width 168 height 37
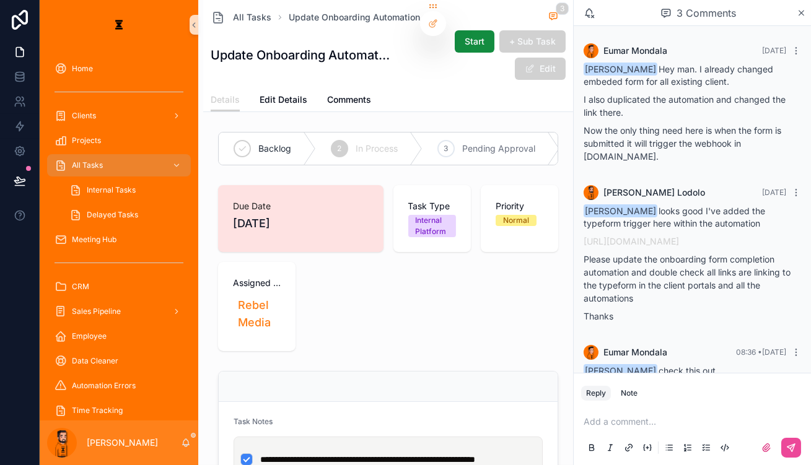
click at [608, 383] on link "[URL][DOMAIN_NAME]" at bounding box center [630, 388] width 95 height 11
click at [608, 424] on p "scrollable content" at bounding box center [694, 422] width 222 height 12
click at [608, 432] on div "**********" at bounding box center [692, 434] width 222 height 52
click at [608, 421] on p "**********" at bounding box center [694, 422] width 222 height 12
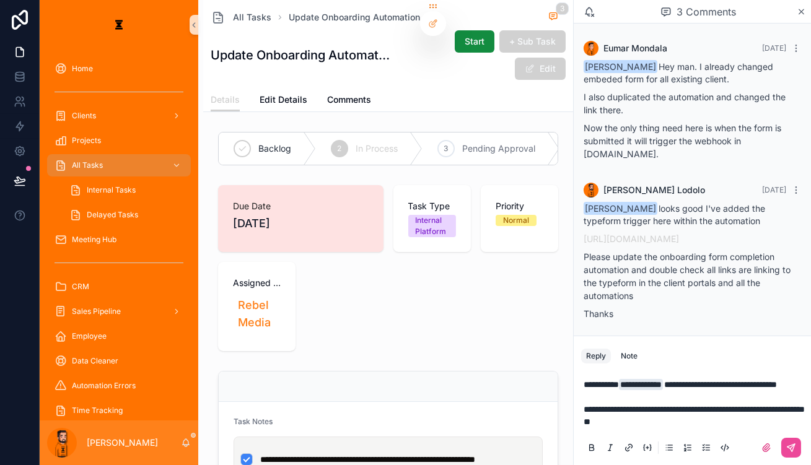
click at [608, 424] on p "**********" at bounding box center [694, 403] width 222 height 50
click at [608, 425] on p "**********" at bounding box center [694, 403] width 222 height 50
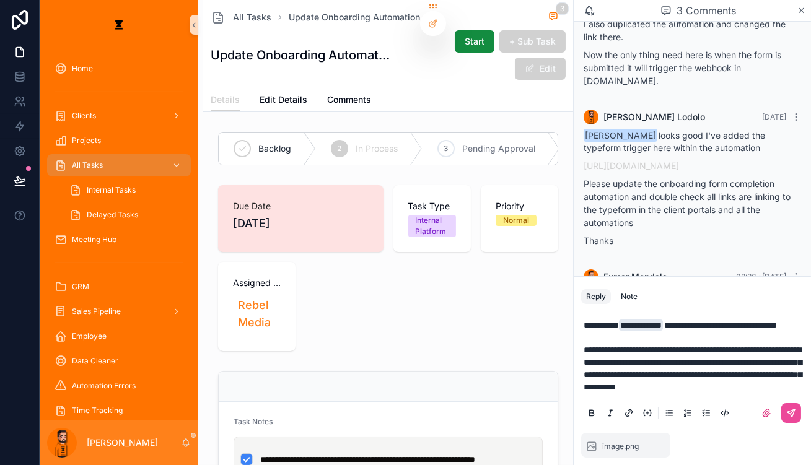
scroll to position [97, 0]
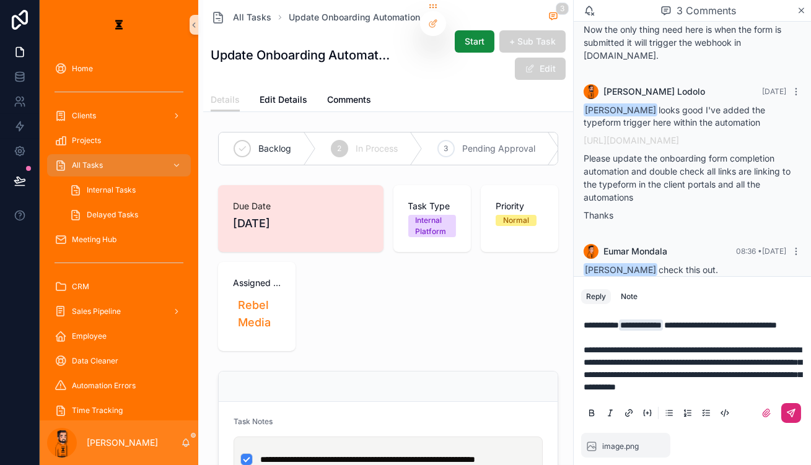
click at [608, 418] on icon "scrollable content" at bounding box center [791, 413] width 10 height 10
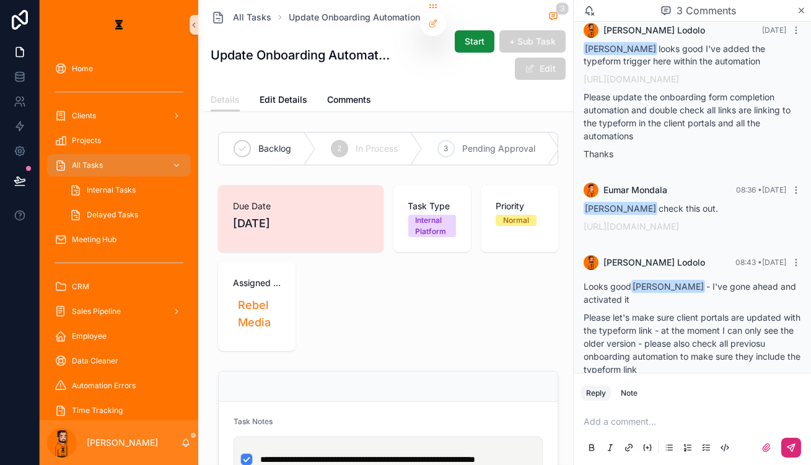
scroll to position [159, 0]
click at [608, 385] on div "image .png" at bounding box center [603, 405] width 40 height 40
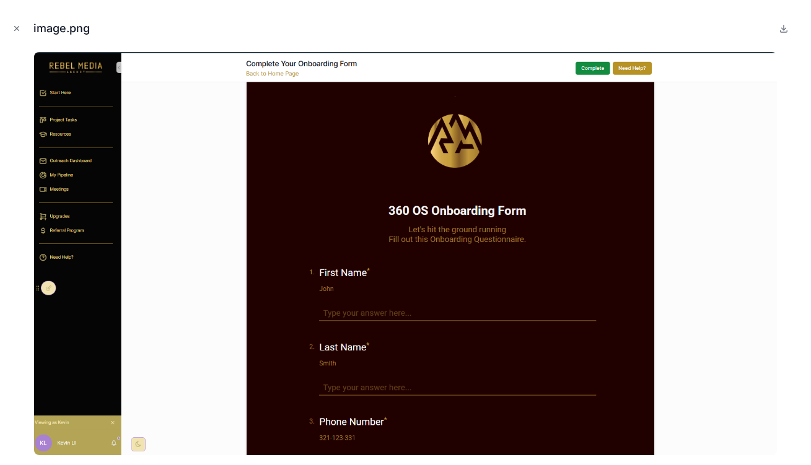
click at [608, 256] on div "image.png" at bounding box center [405, 232] width 811 height 465
click at [16, 24] on icon "Close modal" at bounding box center [16, 28] width 9 height 9
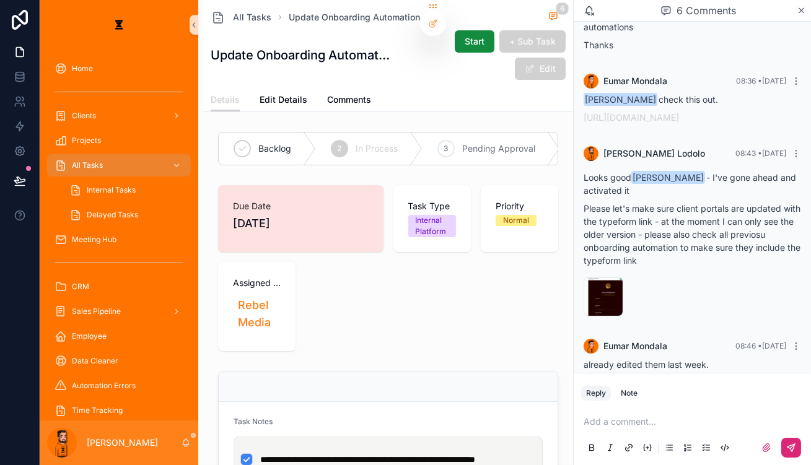
scroll to position [331, 0]
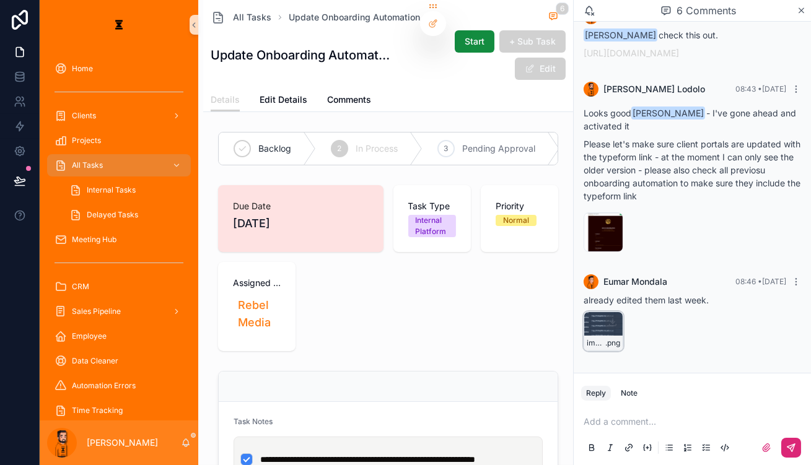
click at [608, 312] on div "image .png" at bounding box center [603, 332] width 40 height 40
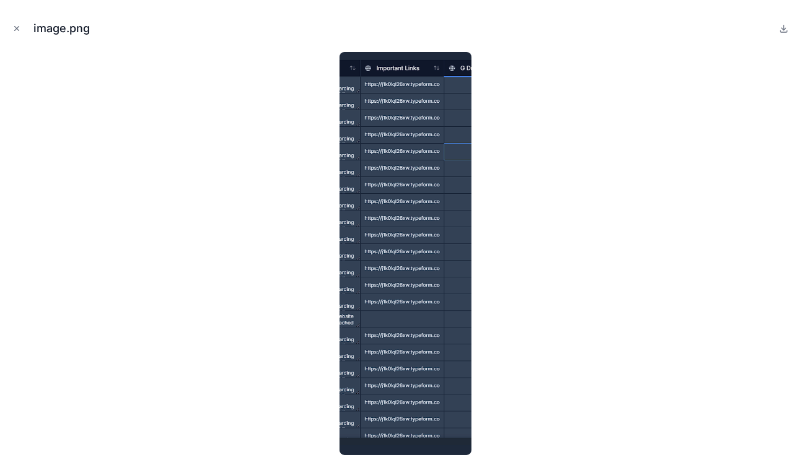
click at [608, 145] on div at bounding box center [405, 253] width 791 height 403
click at [19, 27] on icon "Close modal" at bounding box center [16, 28] width 9 height 9
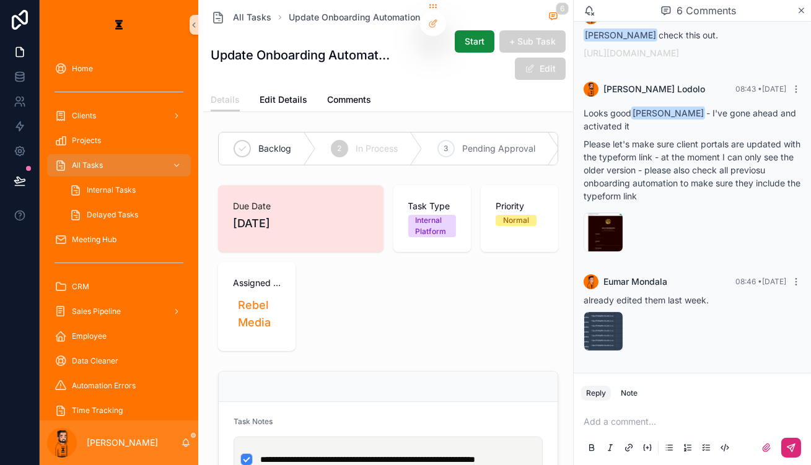
drag, startPoint x: 684, startPoint y: 321, endPoint x: 702, endPoint y: 335, distance: 23.0
click at [608, 393] on div "[PERSON_NAME] for the Onboarding automation I just duplicate it last week. I wi…" at bounding box center [691, 414] width 217 height 43
click at [608, 393] on div "[PERSON_NAME] for the Onboarding automation I just duplicate it last week. I wi…" at bounding box center [691, 417] width 217 height 48
click at [608, 427] on p "scrollable content" at bounding box center [694, 422] width 222 height 12
click at [608, 444] on icon "scrollable content" at bounding box center [791, 448] width 10 height 10
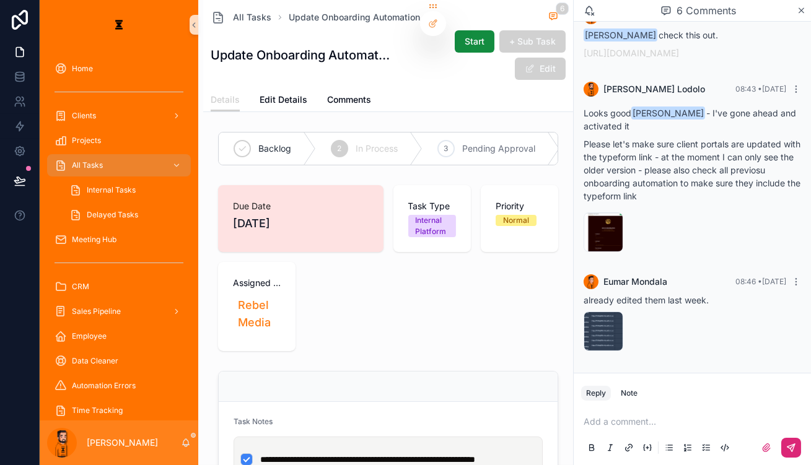
scroll to position [375, 0]
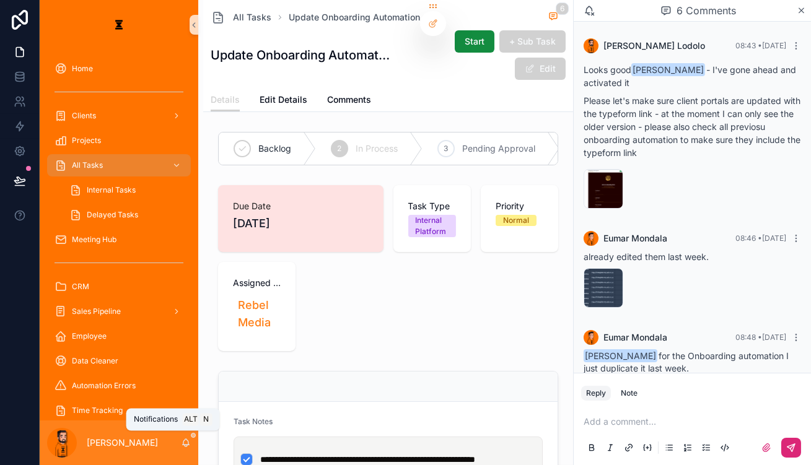
click at [181, 444] on icon "scrollable content" at bounding box center [186, 443] width 10 height 10
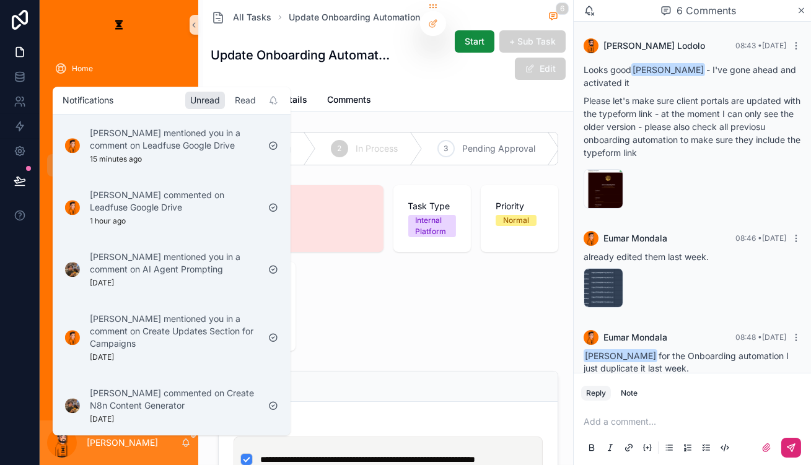
click at [230, 98] on div "Read" at bounding box center [245, 100] width 31 height 17
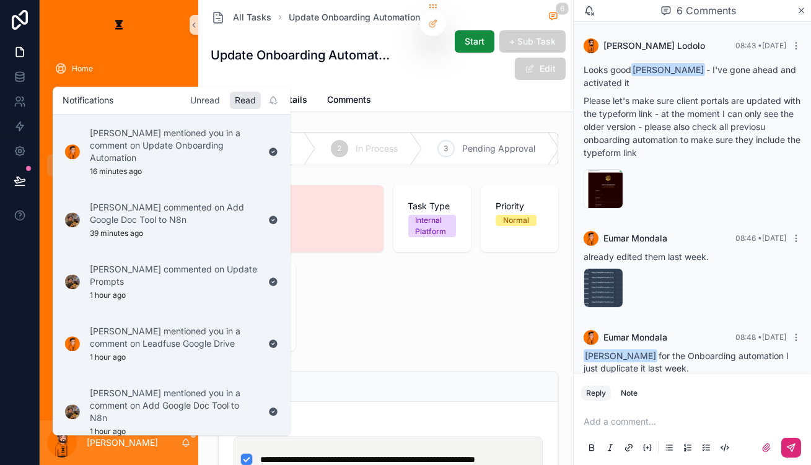
click at [185, 94] on div "Unread" at bounding box center [205, 100] width 40 height 17
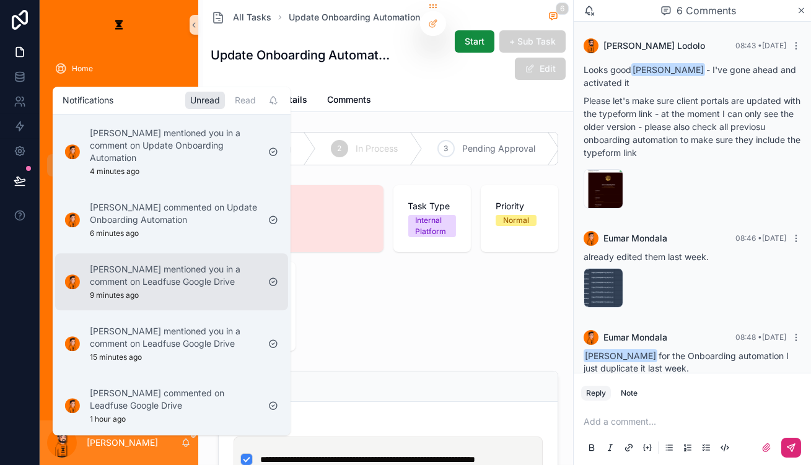
click at [198, 263] on p "[PERSON_NAME] mentioned you in a comment on Leadfuse Google Drive" at bounding box center [174, 275] width 168 height 25
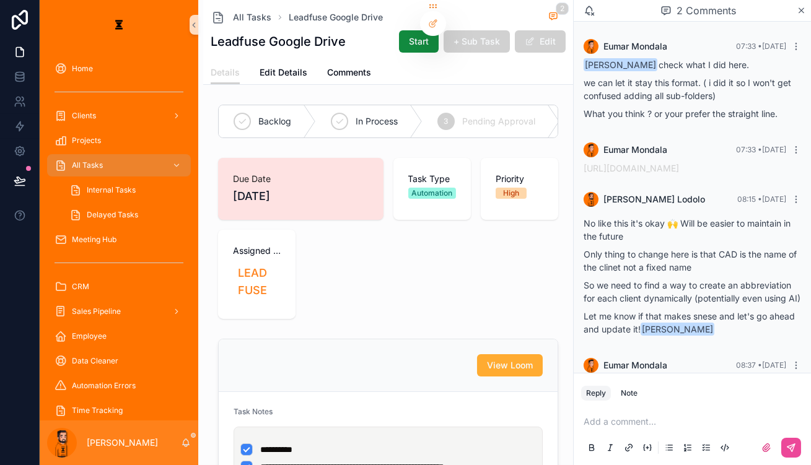
scroll to position [116, 0]
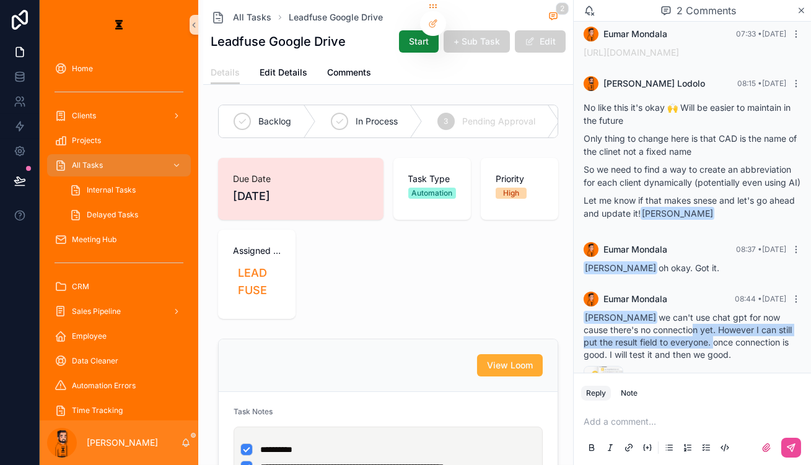
drag, startPoint x: 706, startPoint y: 290, endPoint x: 712, endPoint y: 312, distance: 22.7
click at [608, 312] on span "[PERSON_NAME] we can't use chat gpt for now cause there's no connection yet. Ho…" at bounding box center [687, 336] width 208 height 48
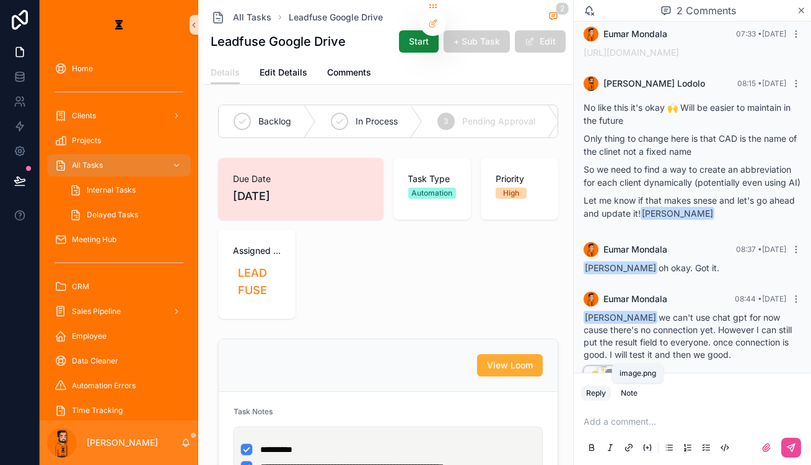
click at [605, 393] on span "image" at bounding box center [596, 398] width 19 height 10
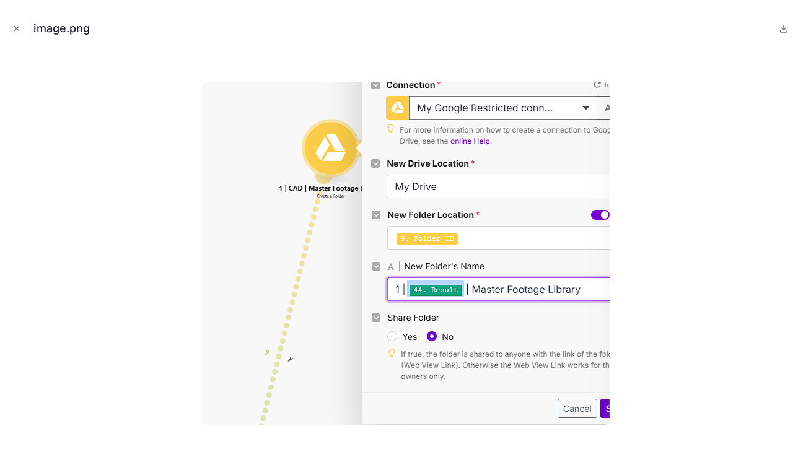
click at [608, 300] on div at bounding box center [405, 253] width 791 height 403
click at [596, 320] on img at bounding box center [406, 253] width 408 height 343
click at [17, 26] on icon "Close modal" at bounding box center [16, 28] width 9 height 9
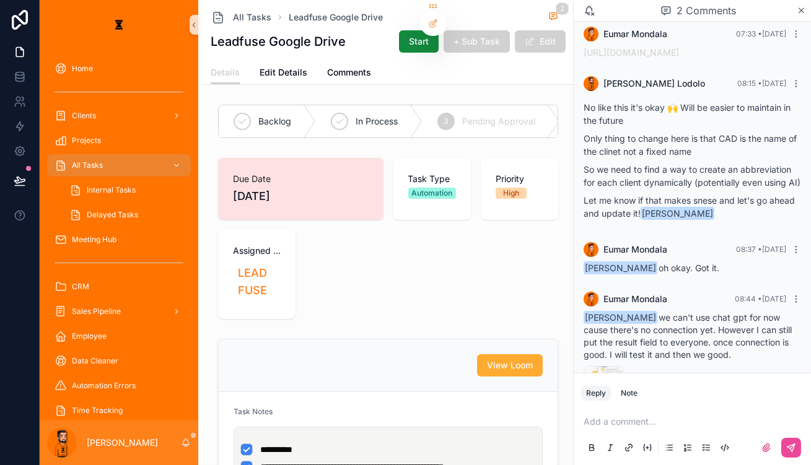
click at [608, 427] on p "scrollable content" at bounding box center [694, 422] width 222 height 12
click at [608, 432] on div "Add a comment..." at bounding box center [692, 434] width 222 height 52
click at [608, 427] on p "scrollable content" at bounding box center [694, 422] width 222 height 12
click at [608, 455] on button "scrollable content" at bounding box center [791, 448] width 20 height 20
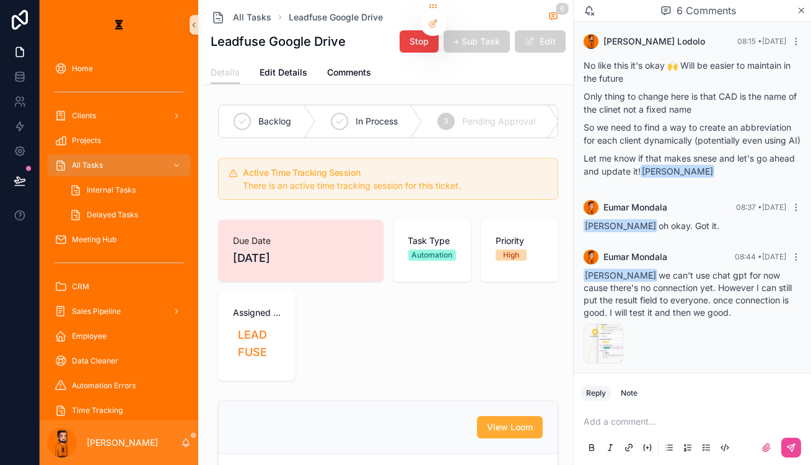
scroll to position [170, 0]
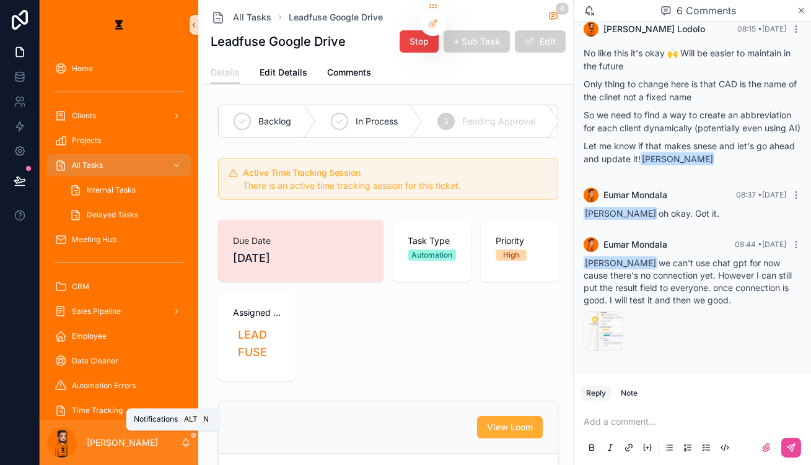
click at [181, 445] on icon "scrollable content" at bounding box center [186, 443] width 10 height 10
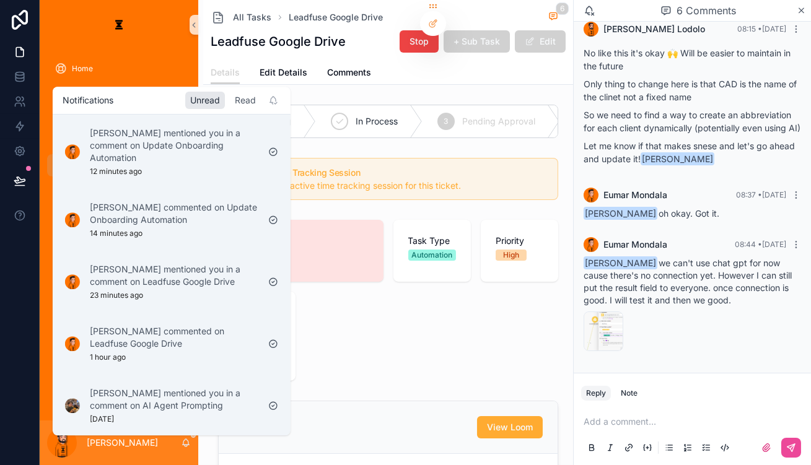
click at [230, 97] on div "Read" at bounding box center [245, 100] width 31 height 17
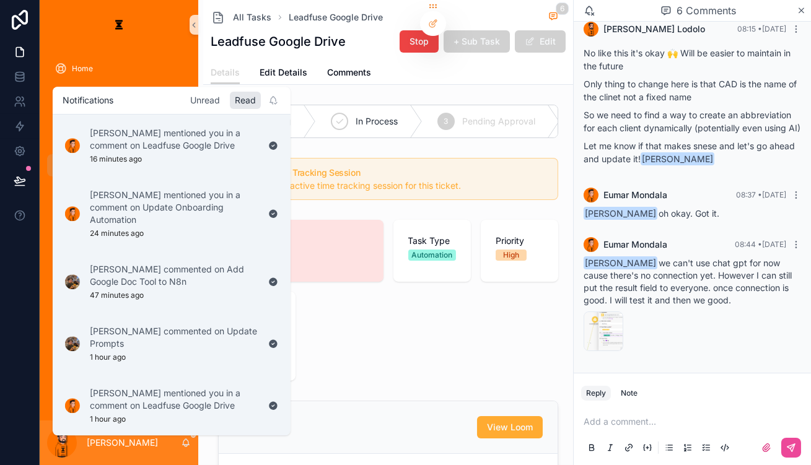
click at [188, 102] on div "Unread" at bounding box center [205, 100] width 40 height 17
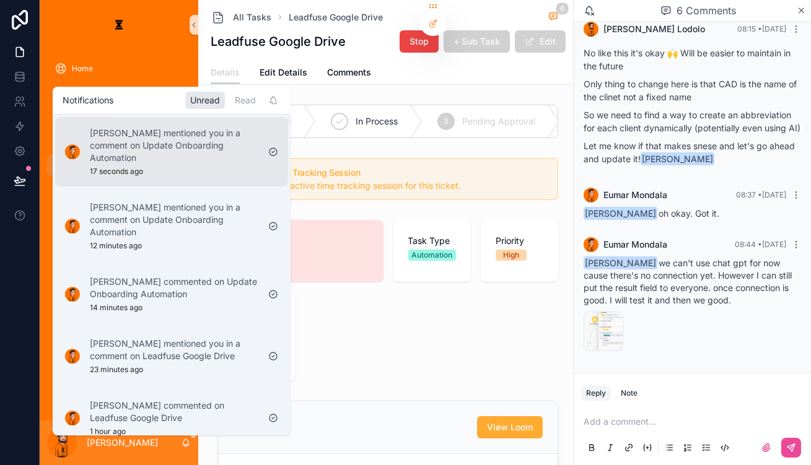
click at [177, 139] on p "[PERSON_NAME] mentioned you in a comment on Update Onboarding Automation" at bounding box center [174, 145] width 168 height 37
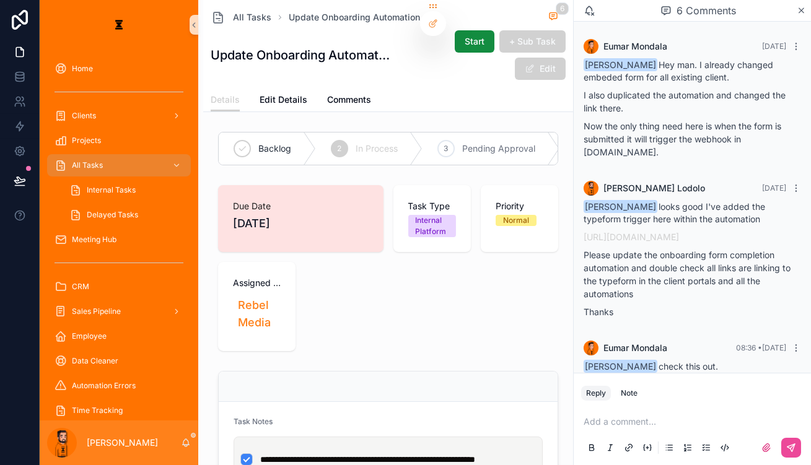
scroll to position [418, 0]
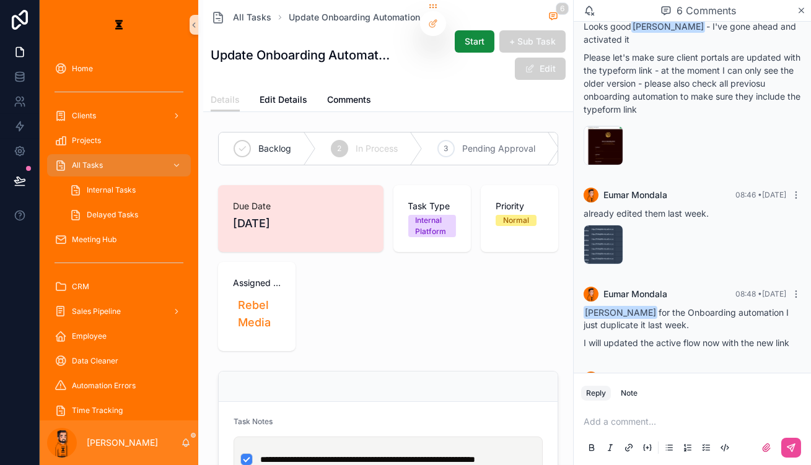
click at [608, 424] on p "scrollable content" at bounding box center [694, 422] width 222 height 12
click at [78, 160] on span "All Tasks" at bounding box center [87, 165] width 31 height 10
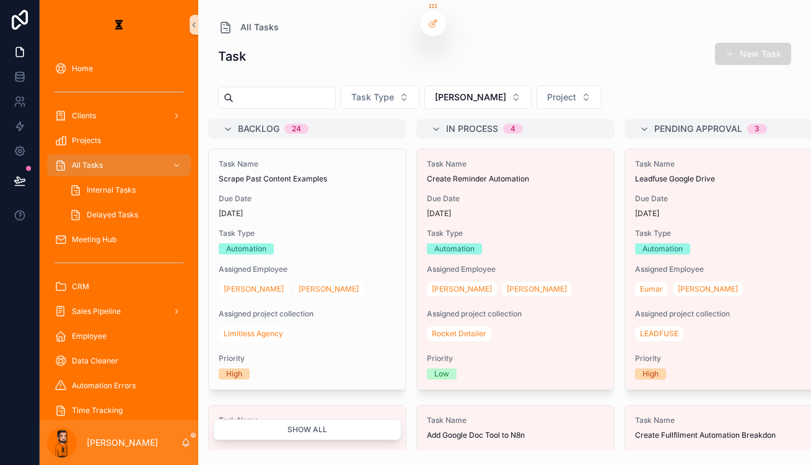
click at [608, 46] on button "New Task" at bounding box center [753, 54] width 76 height 22
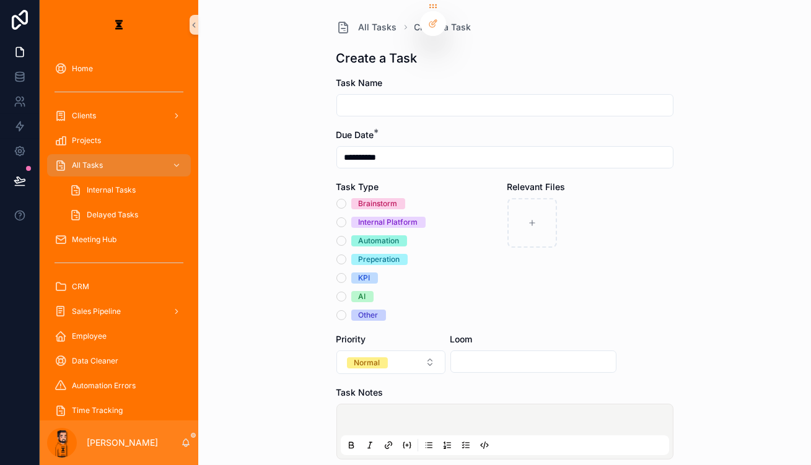
click at [362, 99] on input "scrollable content" at bounding box center [505, 105] width 336 height 17
type input "*"
type input "**********"
click at [365, 203] on div "Brainstorm Internal Platform Automation Preperation KPI AI Other" at bounding box center [419, 259] width 166 height 123
click at [365, 206] on div "Brainstorm Internal Platform Automation Preperation KPI AI Other" at bounding box center [419, 259] width 166 height 123
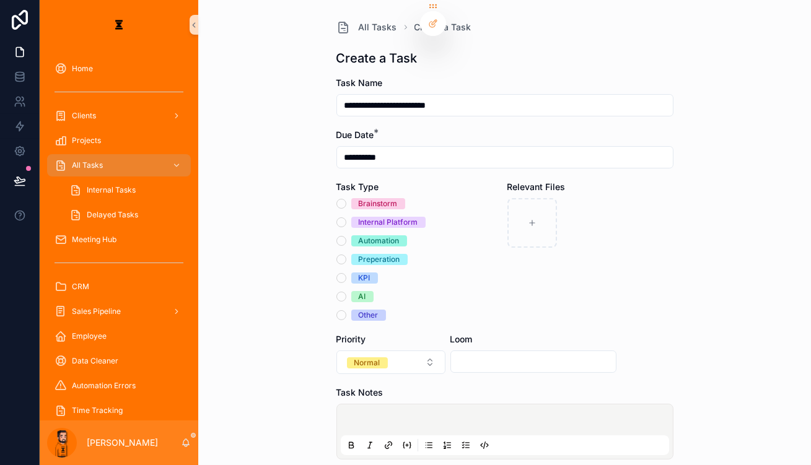
click at [367, 208] on div "Brainstorm Internal Platform Automation Preperation KPI AI Other" at bounding box center [419, 259] width 166 height 123
click at [367, 235] on div "Automation" at bounding box center [379, 240] width 41 height 11
click at [346, 236] on button "Automation" at bounding box center [341, 241] width 10 height 10
click at [393, 351] on button "Normal" at bounding box center [390, 363] width 109 height 24
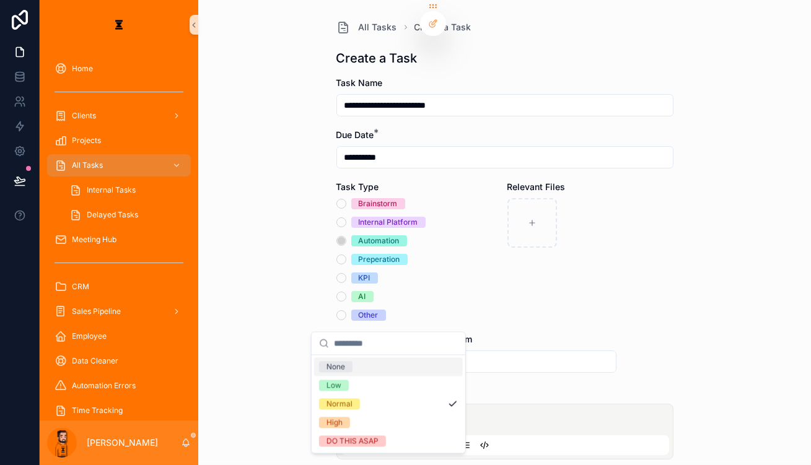
click at [400, 351] on button "Normal" at bounding box center [390, 363] width 109 height 24
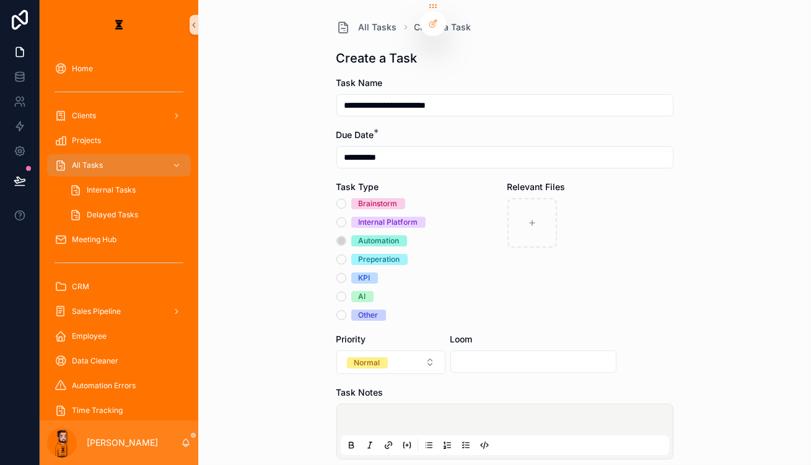
click at [394, 416] on p "scrollable content" at bounding box center [507, 422] width 328 height 12
click at [461, 440] on icon "scrollable content" at bounding box center [466, 445] width 10 height 10
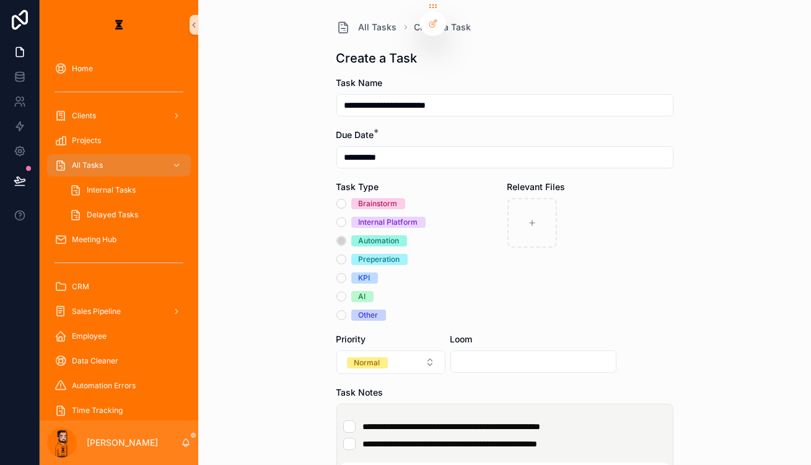
click at [595, 438] on li "**********" at bounding box center [504, 444] width 323 height 12
type li "*"
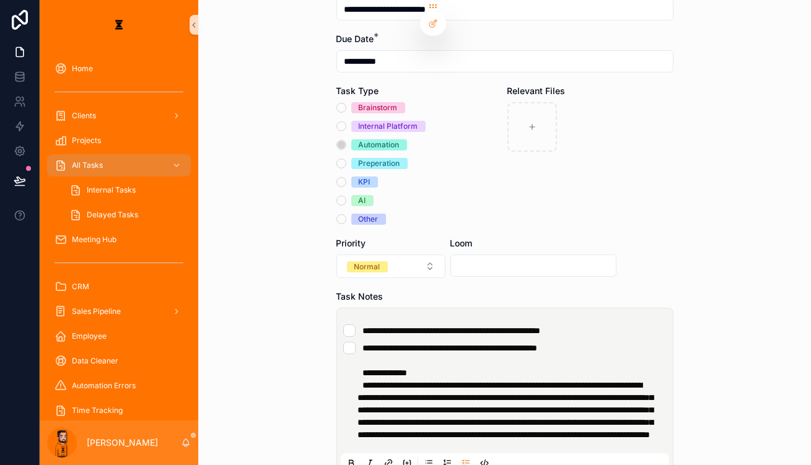
scroll to position [196, 0]
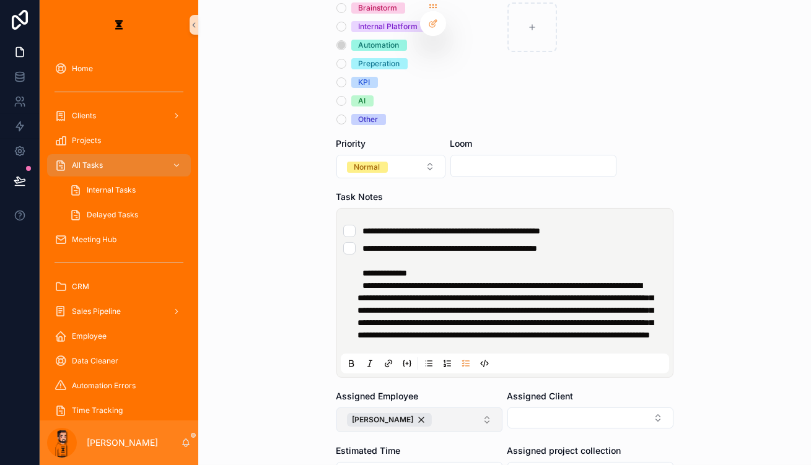
click at [427, 408] on button "[PERSON_NAME]" at bounding box center [419, 420] width 166 height 25
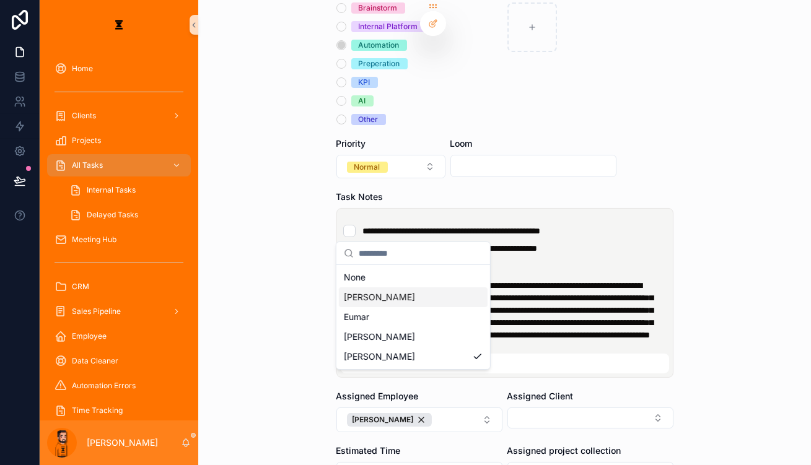
click at [403, 307] on div "Eumar" at bounding box center [413, 317] width 149 height 20
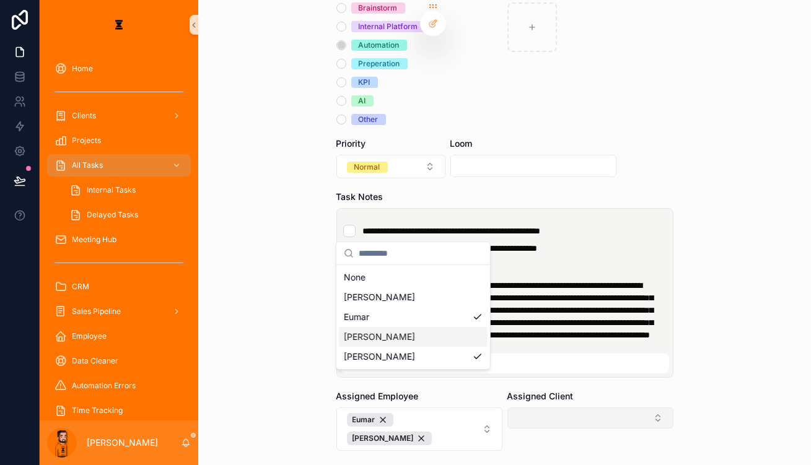
click at [587, 408] on button "Select Button" at bounding box center [590, 418] width 166 height 21
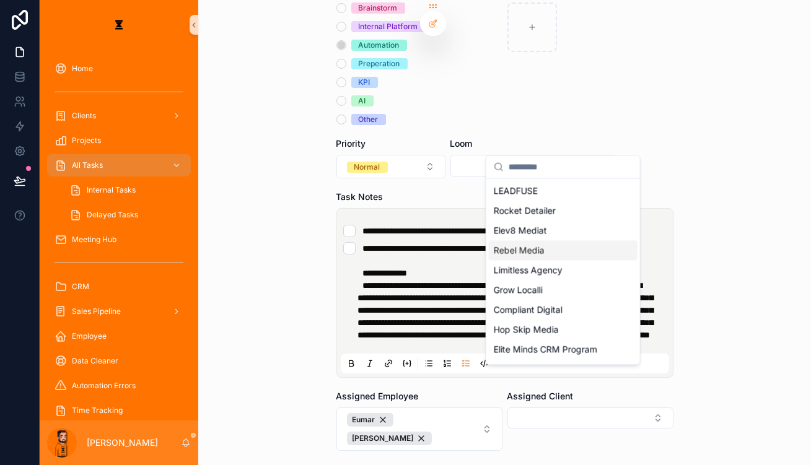
click at [554, 242] on div "Rebel Media" at bounding box center [563, 250] width 149 height 20
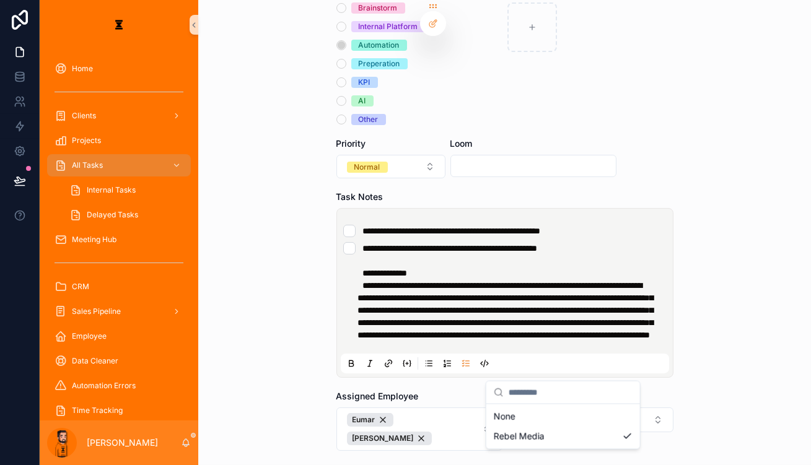
click at [608, 321] on div "**********" at bounding box center [504, 232] width 613 height 465
click at [409, 155] on button "Normal" at bounding box center [390, 167] width 109 height 24
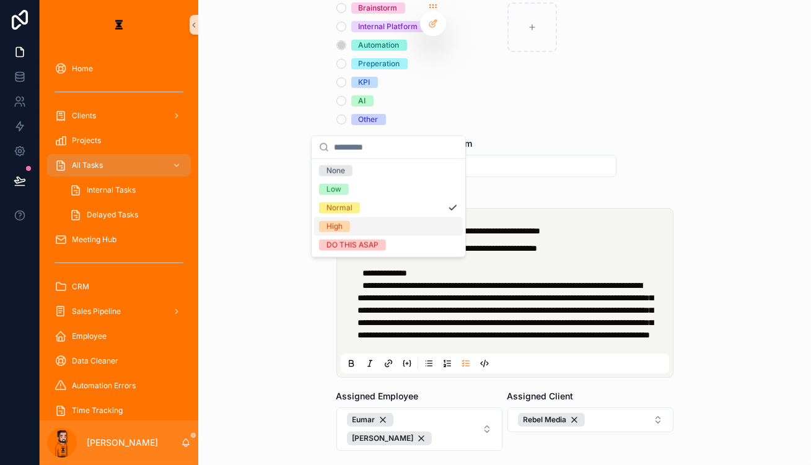
click at [366, 217] on div "High" at bounding box center [388, 226] width 149 height 19
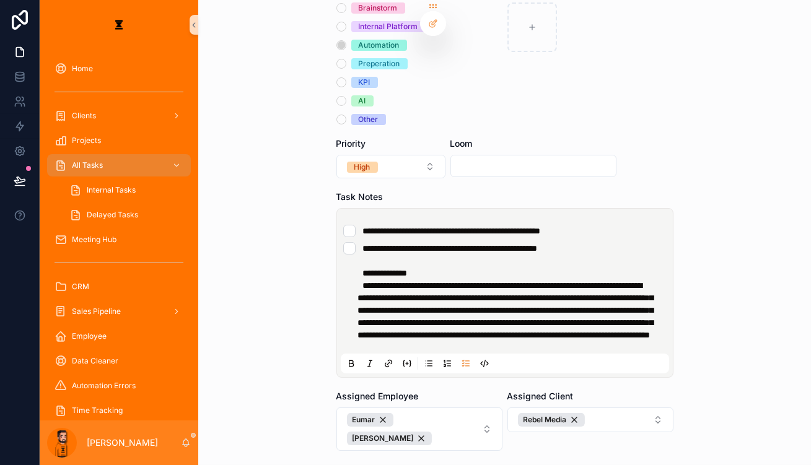
click at [608, 191] on div "**********" at bounding box center [504, 36] width 613 height 465
click at [575, 242] on li "**********" at bounding box center [504, 291] width 323 height 99
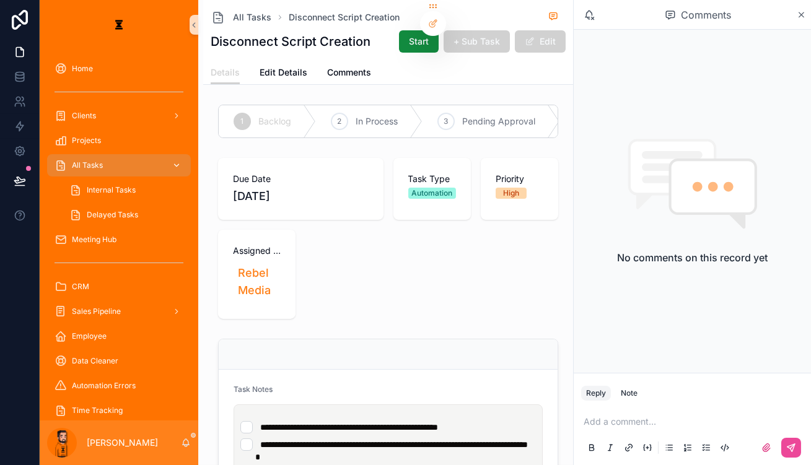
click at [94, 155] on div "All Tasks" at bounding box center [119, 165] width 129 height 20
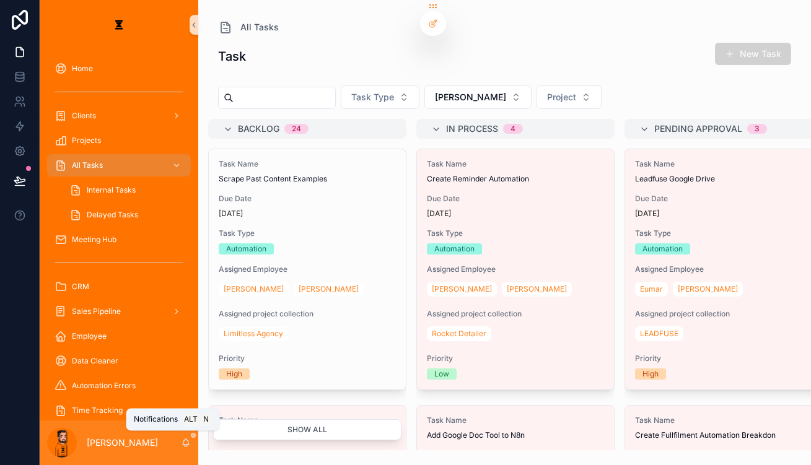
click at [181, 444] on icon "scrollable content" at bounding box center [186, 443] width 10 height 10
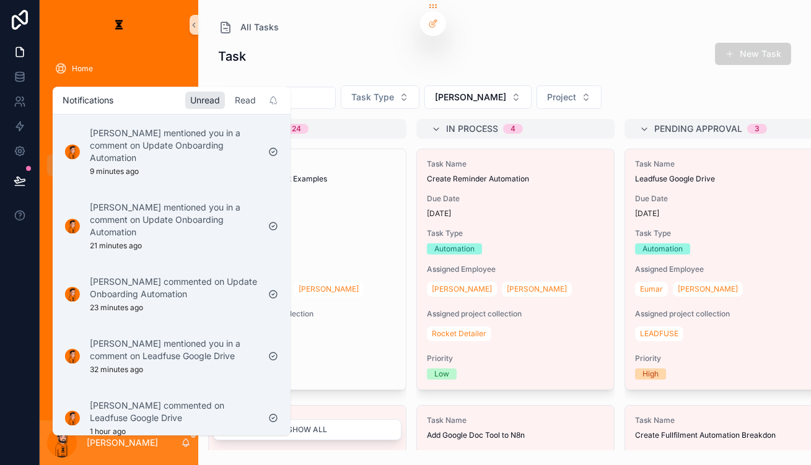
click at [230, 95] on div "Read" at bounding box center [245, 100] width 31 height 17
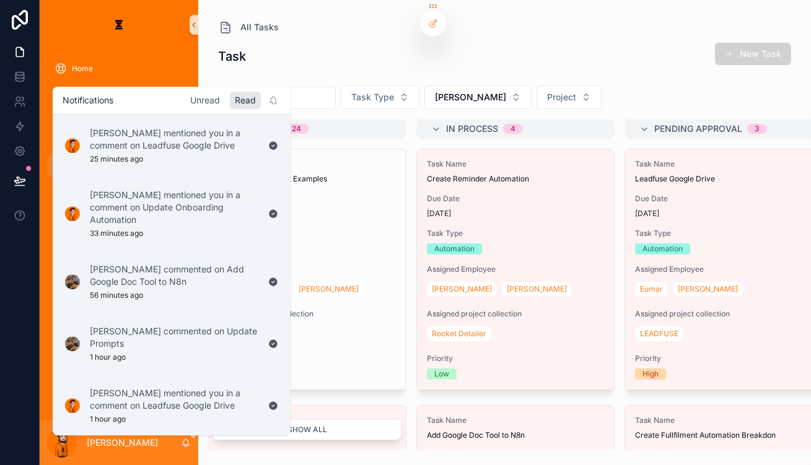
click at [185, 105] on div "Unread" at bounding box center [205, 100] width 40 height 17
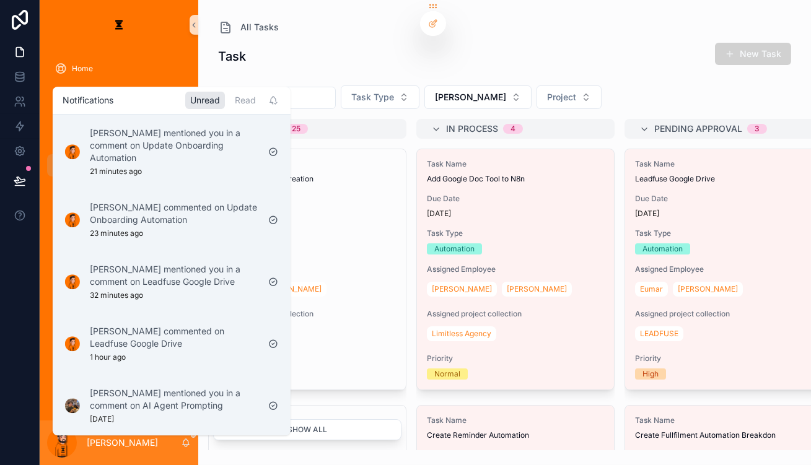
click at [607, 15] on div "All Tasks Task New Task Task Type [PERSON_NAME] Project Backlog 25 Task Name Di…" at bounding box center [504, 225] width 613 height 450
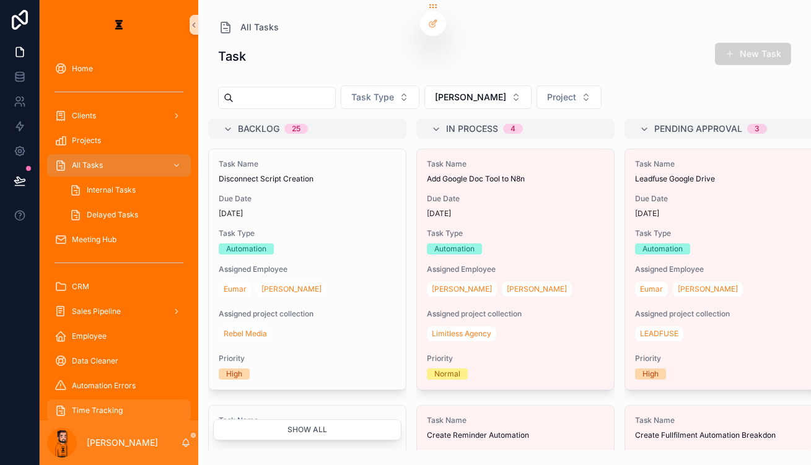
click at [124, 401] on div "Time Tracking" at bounding box center [119, 411] width 129 height 20
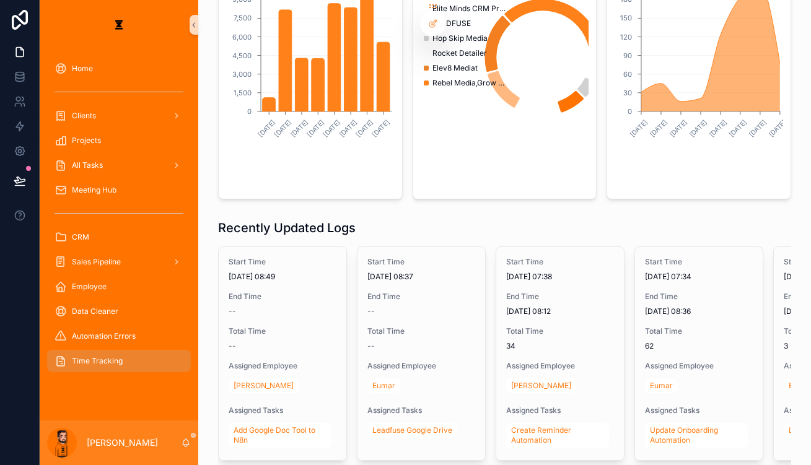
scroll to position [221, 0]
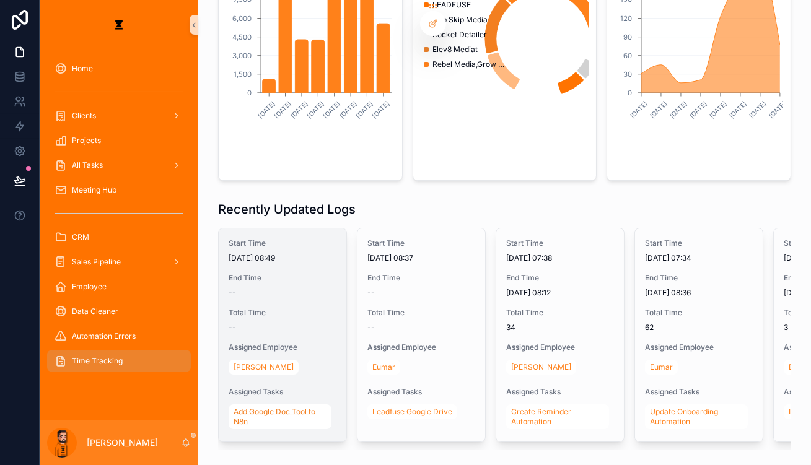
click at [265, 407] on span "Add Google Doc Tool to N8n" at bounding box center [280, 417] width 93 height 20
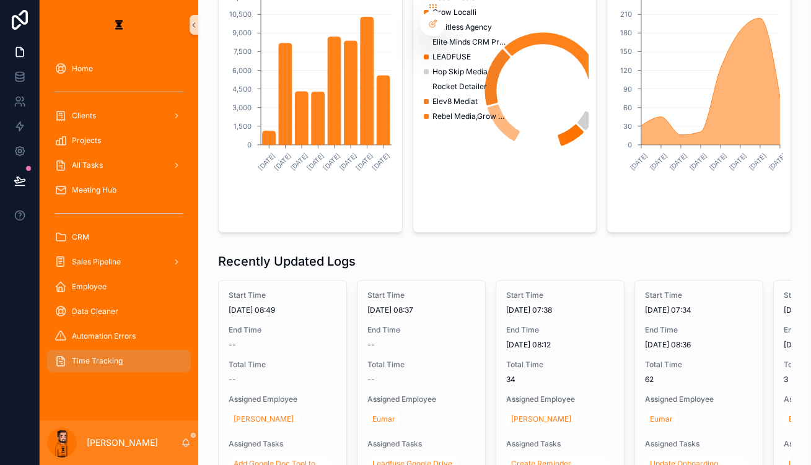
scroll to position [168, 0]
click at [102, 155] on div "All Tasks" at bounding box center [119, 165] width 129 height 20
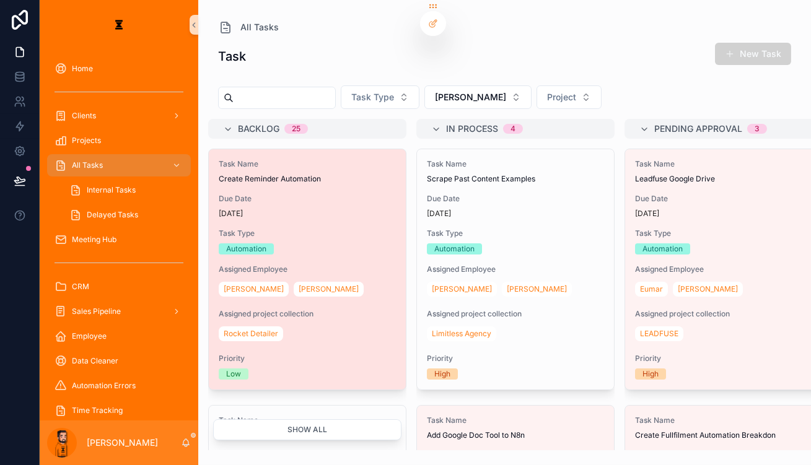
click at [304, 243] on div "Automation" at bounding box center [307, 248] width 177 height 11
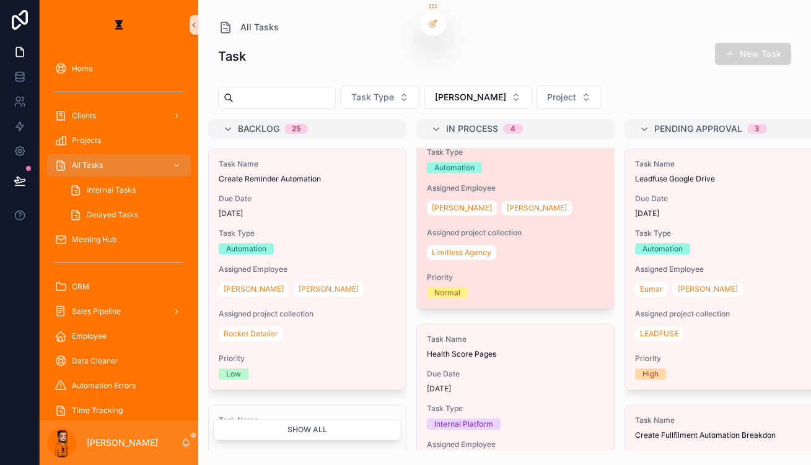
scroll to position [394, 0]
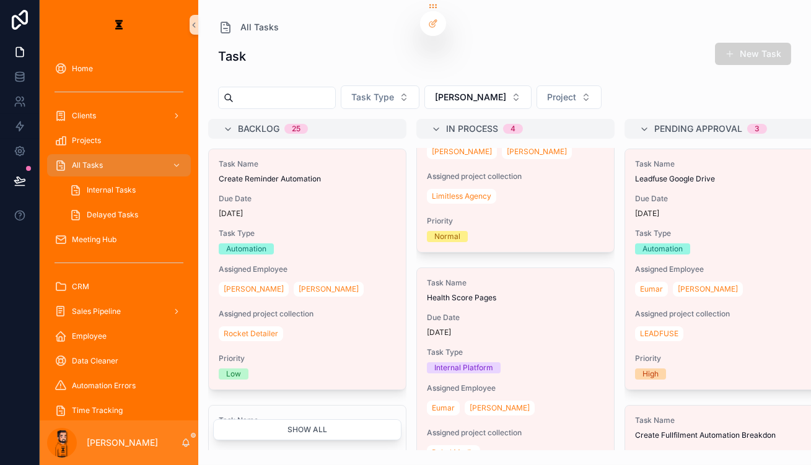
click at [164, 439] on div "[PERSON_NAME]" at bounding box center [119, 443] width 159 height 45
click at [181, 443] on icon "scrollable content" at bounding box center [186, 443] width 10 height 10
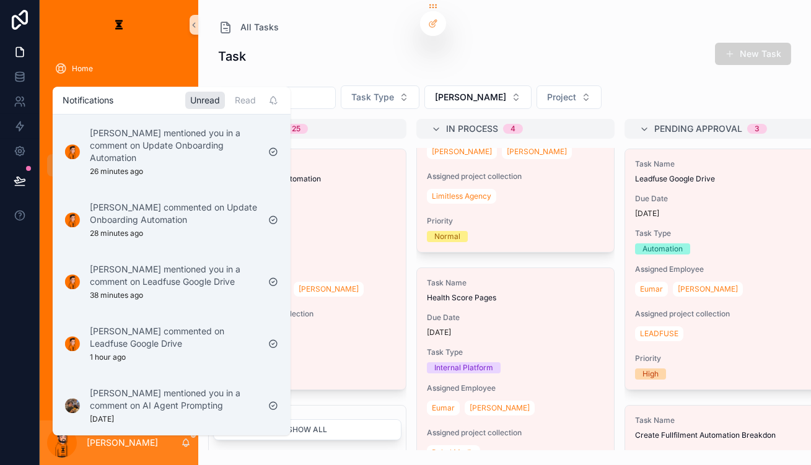
click at [208, 90] on div "Notifications Unread Read" at bounding box center [172, 100] width 238 height 27
click at [230, 98] on div "Read" at bounding box center [245, 100] width 31 height 17
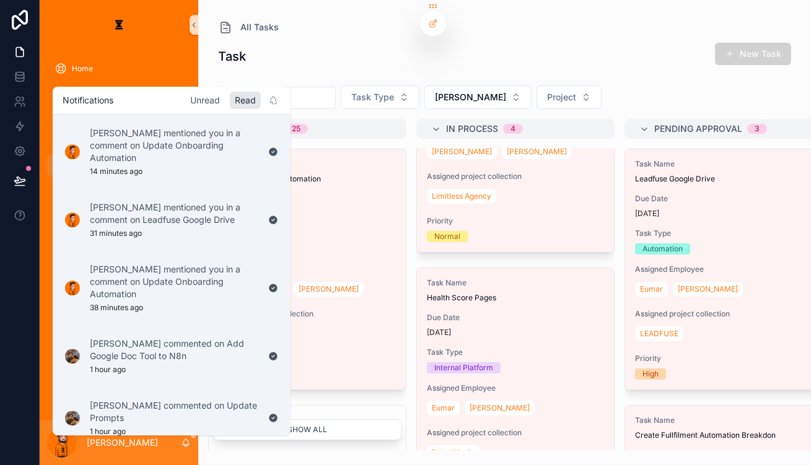
click at [185, 94] on div "Unread" at bounding box center [205, 100] width 40 height 17
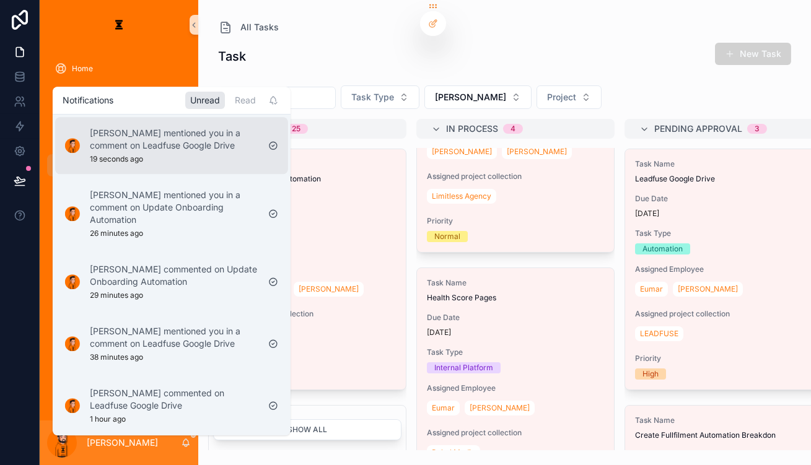
click at [201, 128] on p "[PERSON_NAME] mentioned you in a comment on Leadfuse Google Drive" at bounding box center [174, 139] width 168 height 25
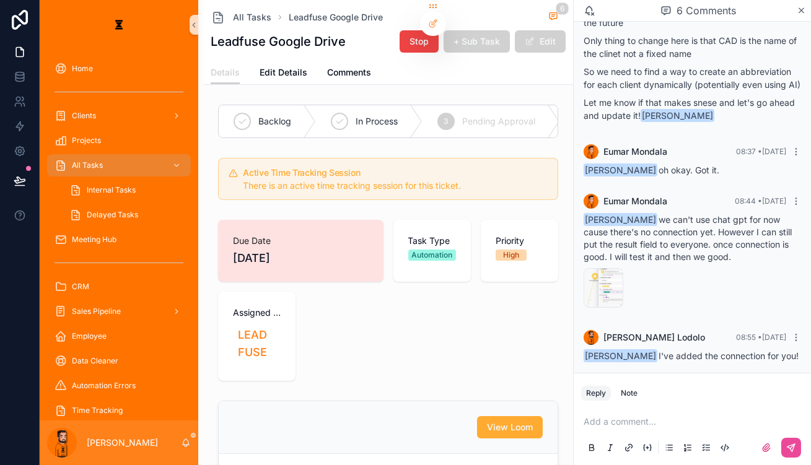
scroll to position [214, 0]
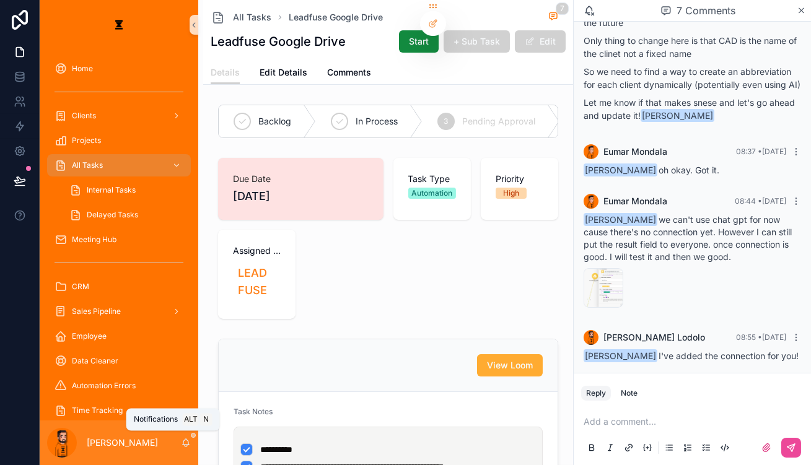
click at [154, 444] on div "[PERSON_NAME]" at bounding box center [119, 443] width 159 height 45
click at [164, 445] on div "[PERSON_NAME]" at bounding box center [119, 443] width 159 height 45
click at [183, 445] on icon "scrollable content" at bounding box center [186, 442] width 7 height 6
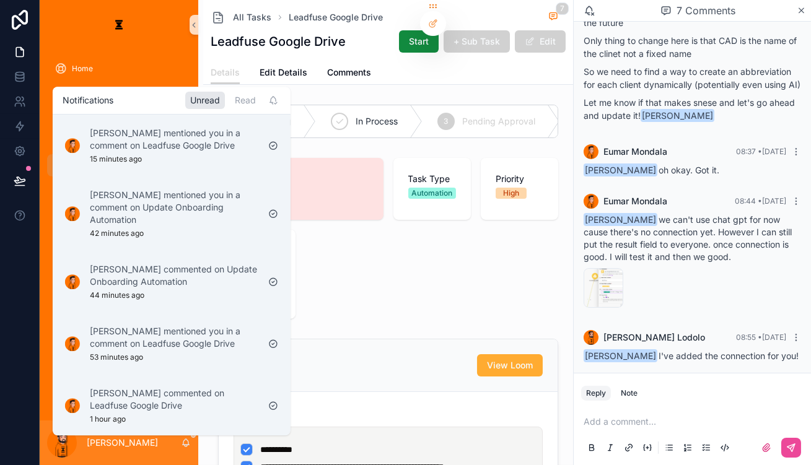
click at [223, 90] on div "Notifications Unread Read" at bounding box center [172, 100] width 238 height 27
click at [230, 95] on div "Read" at bounding box center [245, 100] width 31 height 17
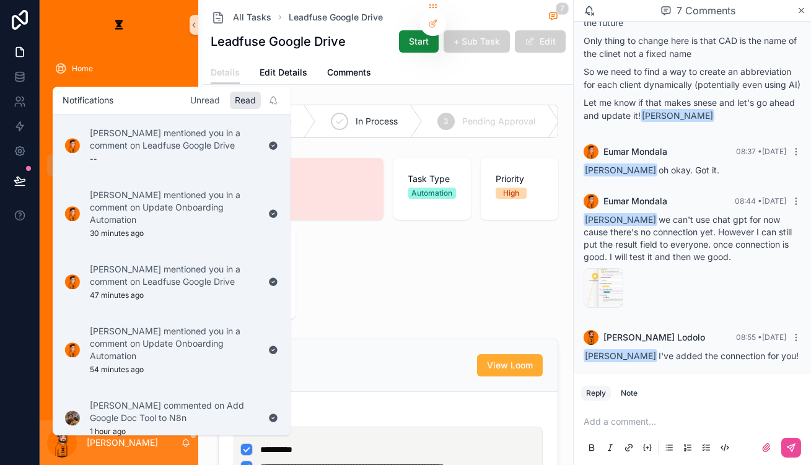
click at [185, 98] on div "Unread" at bounding box center [205, 100] width 40 height 17
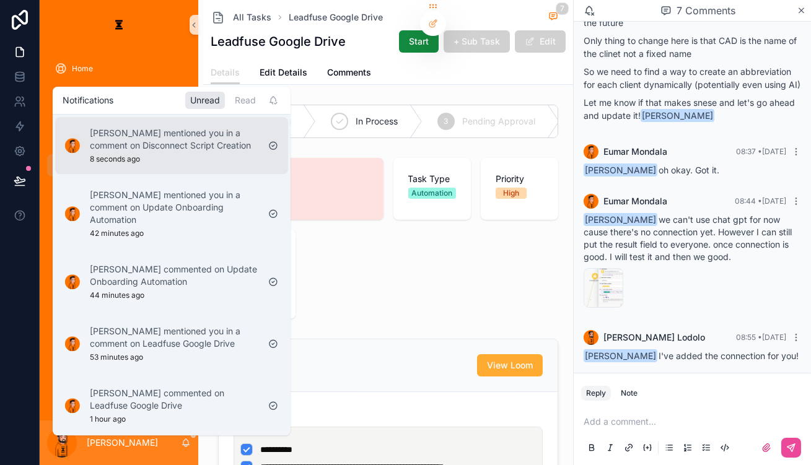
click at [156, 133] on p "[PERSON_NAME] mentioned you in a comment on Disconnect Script Creation" at bounding box center [174, 139] width 168 height 25
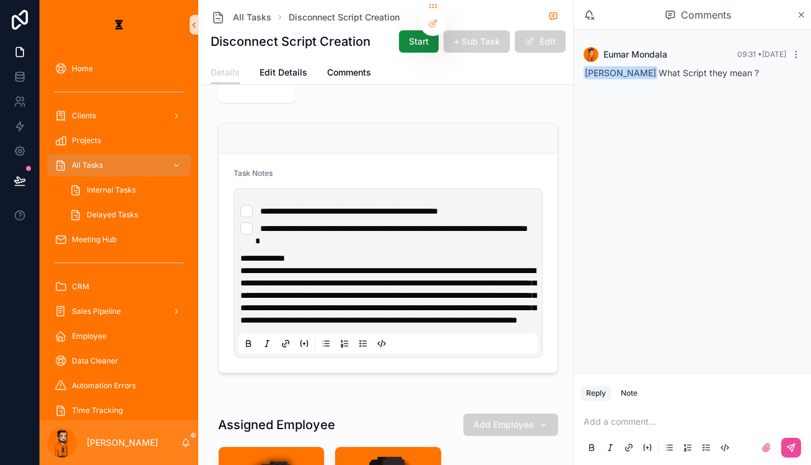
scroll to position [225, 0]
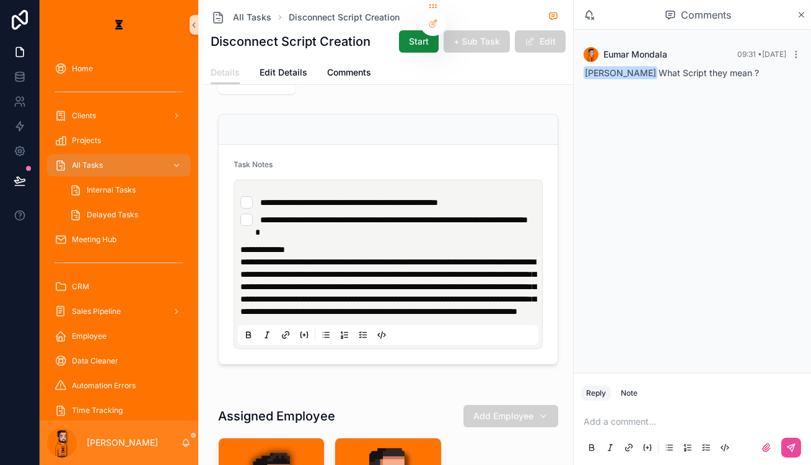
click at [608, 428] on p "scrollable content" at bounding box center [694, 422] width 222 height 12
click at [608, 445] on icon "scrollable content" at bounding box center [791, 448] width 10 height 10
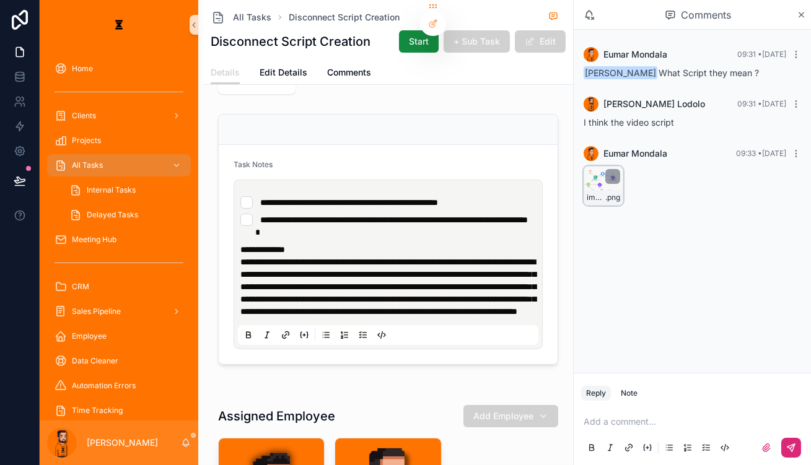
click at [608, 190] on div "image .png" at bounding box center [603, 197] width 38 height 15
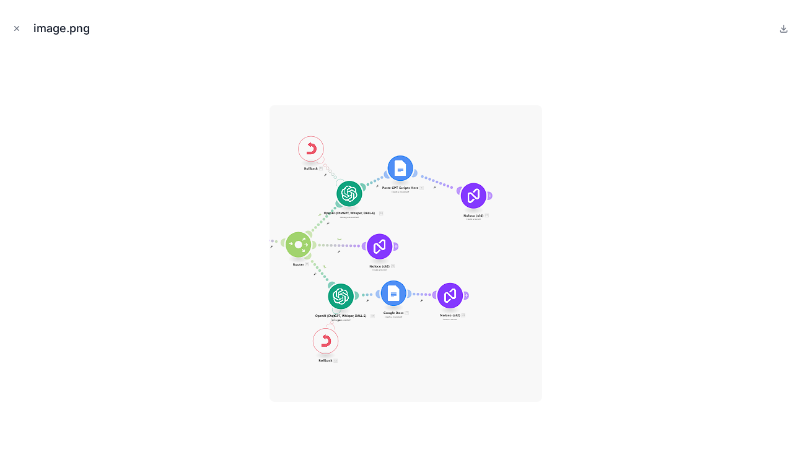
click at [346, 208] on img at bounding box center [405, 253] width 273 height 297
click at [566, 177] on div at bounding box center [405, 253] width 791 height 403
click at [12, 22] on button "Close modal" at bounding box center [17, 29] width 14 height 14
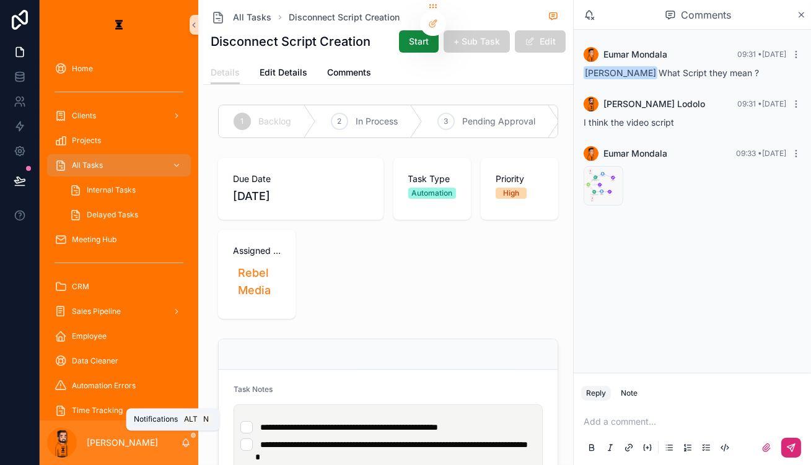
click at [181, 444] on icon "scrollable content" at bounding box center [186, 443] width 10 height 10
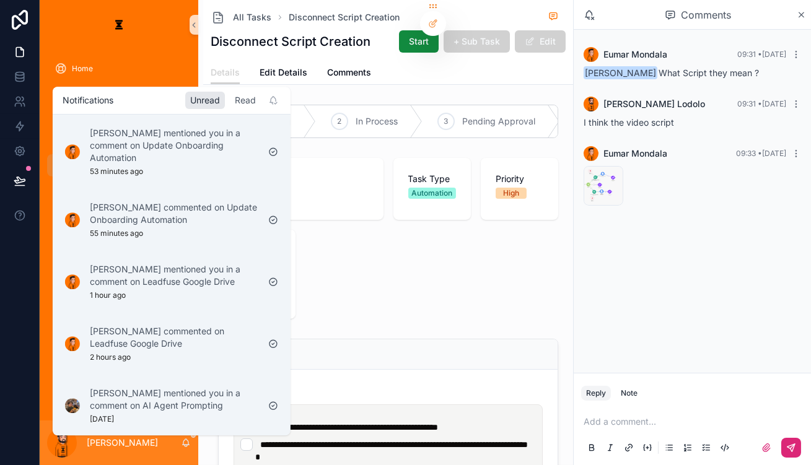
click at [230, 98] on div "Read" at bounding box center [245, 100] width 31 height 17
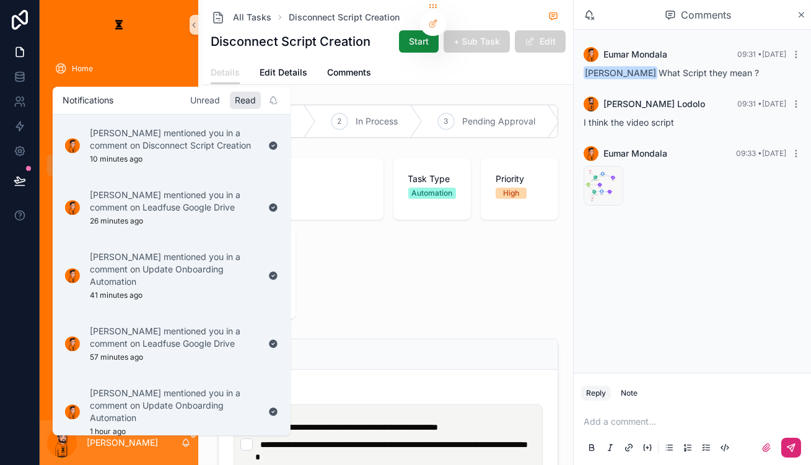
click at [192, 100] on div "Unread" at bounding box center [205, 100] width 40 height 17
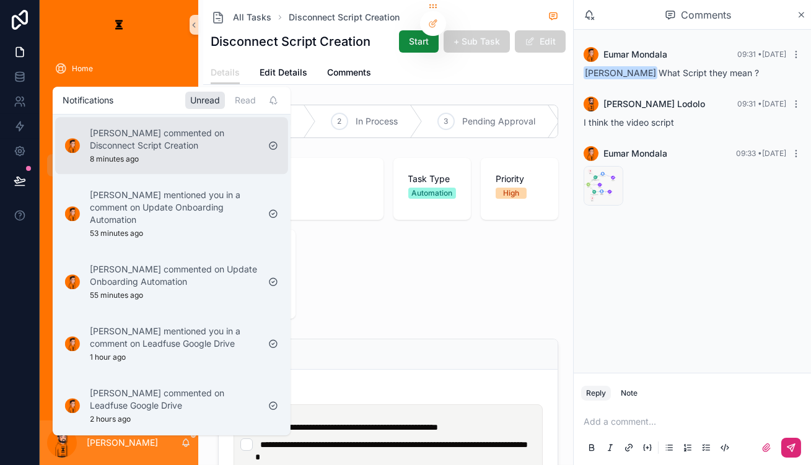
click at [185, 138] on p "[PERSON_NAME] commented on Disconnect Script Creation" at bounding box center [174, 139] width 168 height 25
